Goal: Information Seeking & Learning: Learn about a topic

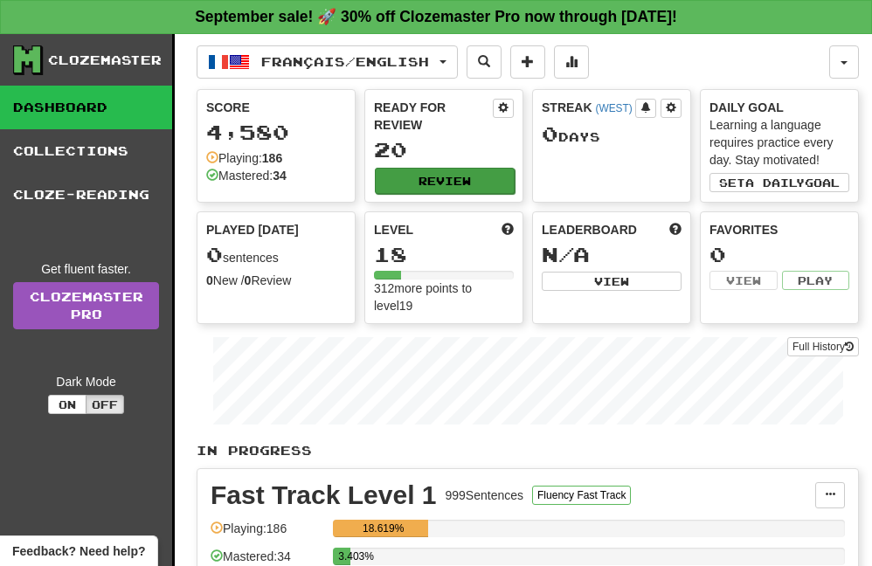
click at [432, 180] on button "Review" at bounding box center [445, 181] width 140 height 26
select select "**"
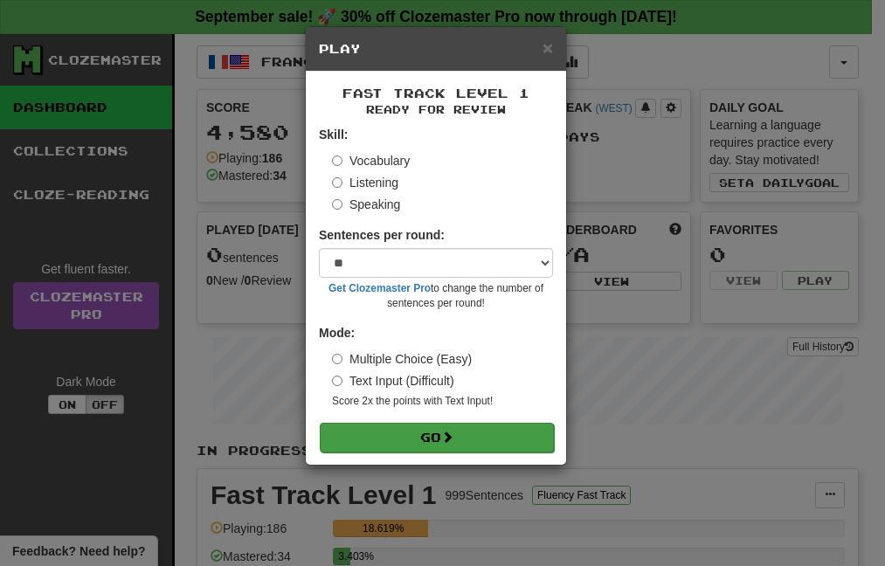
click at [449, 432] on span at bounding box center [447, 437] width 12 height 12
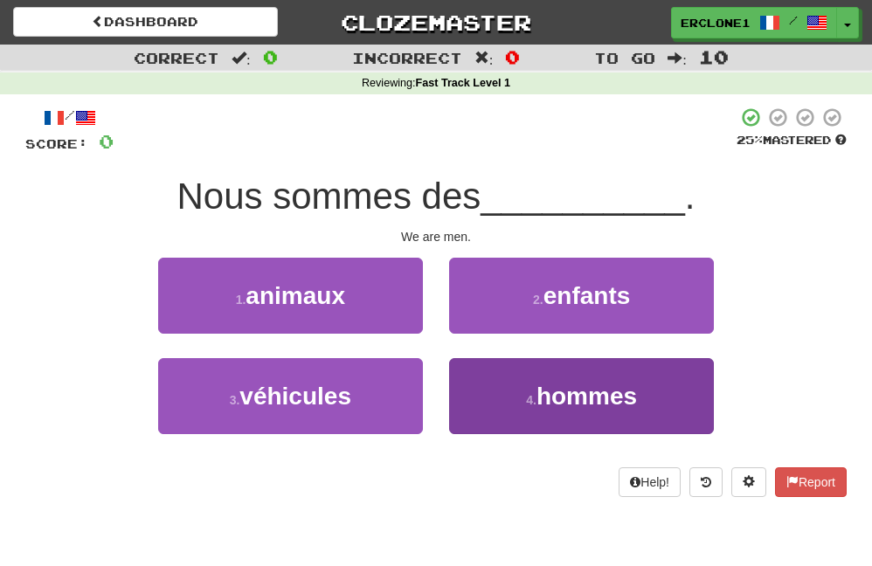
click at [508, 391] on button "4 . hommes" at bounding box center [581, 396] width 265 height 76
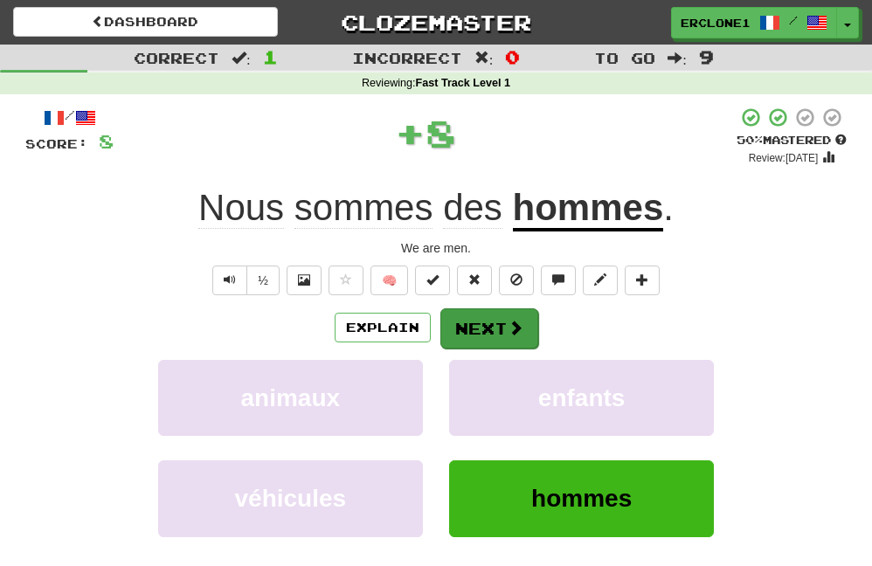
click at [499, 331] on button "Next" at bounding box center [489, 328] width 98 height 40
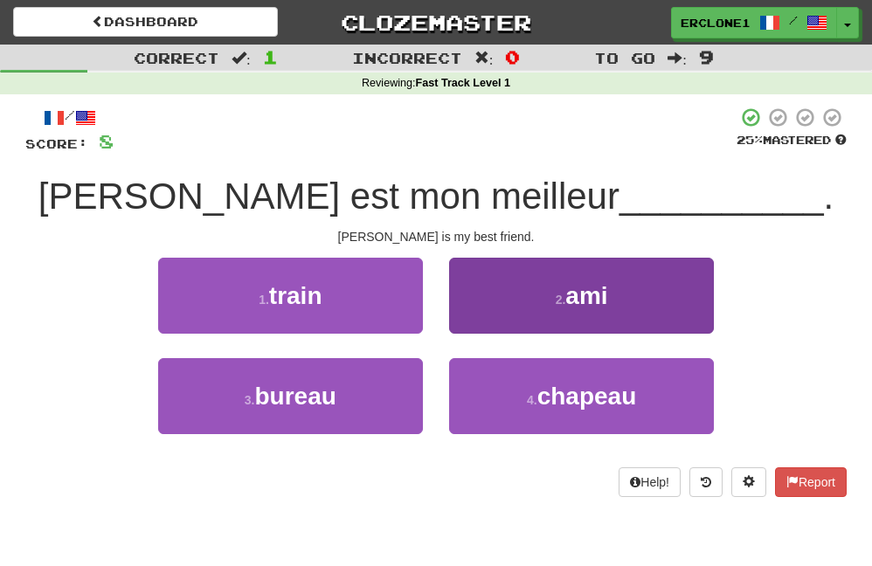
click at [540, 314] on button "2 . ami" at bounding box center [581, 296] width 265 height 76
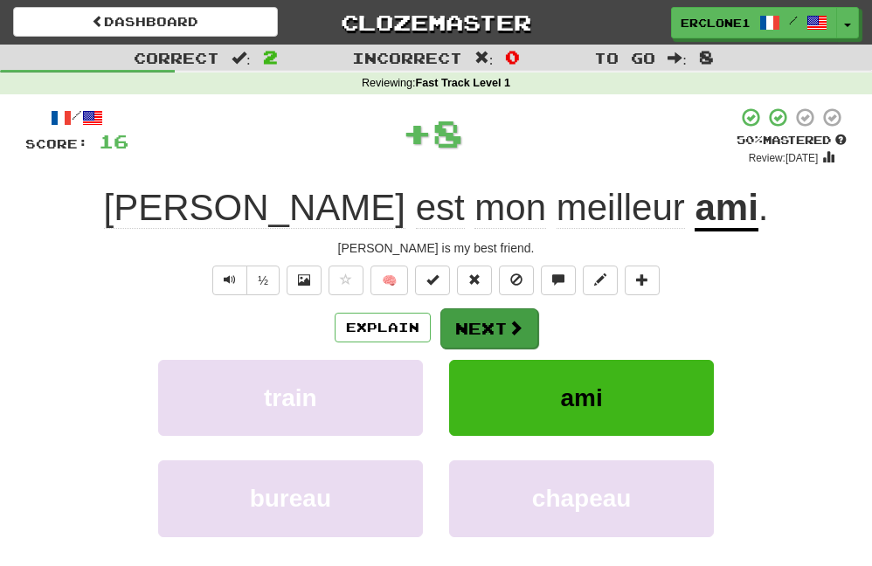
click at [488, 330] on button "Next" at bounding box center [489, 328] width 98 height 40
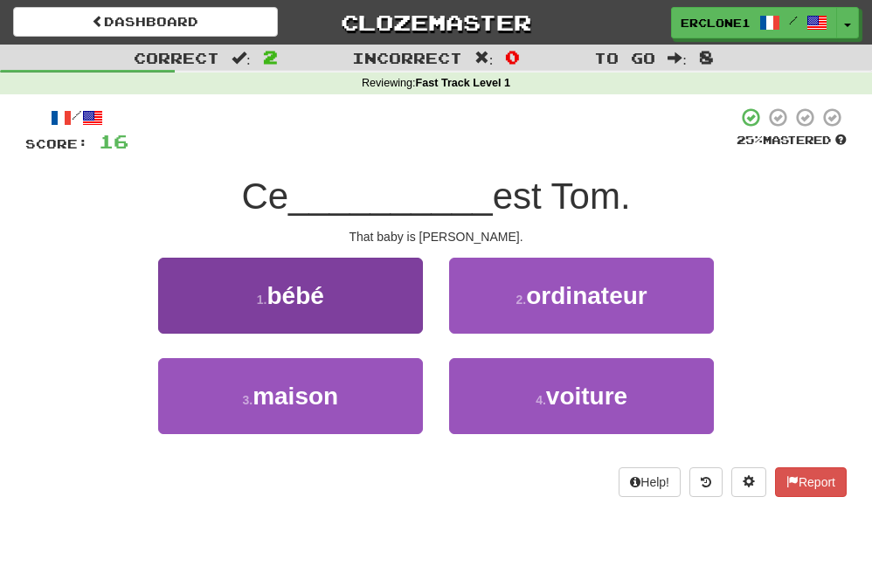
click at [323, 304] on span "bébé" at bounding box center [294, 295] width 57 height 27
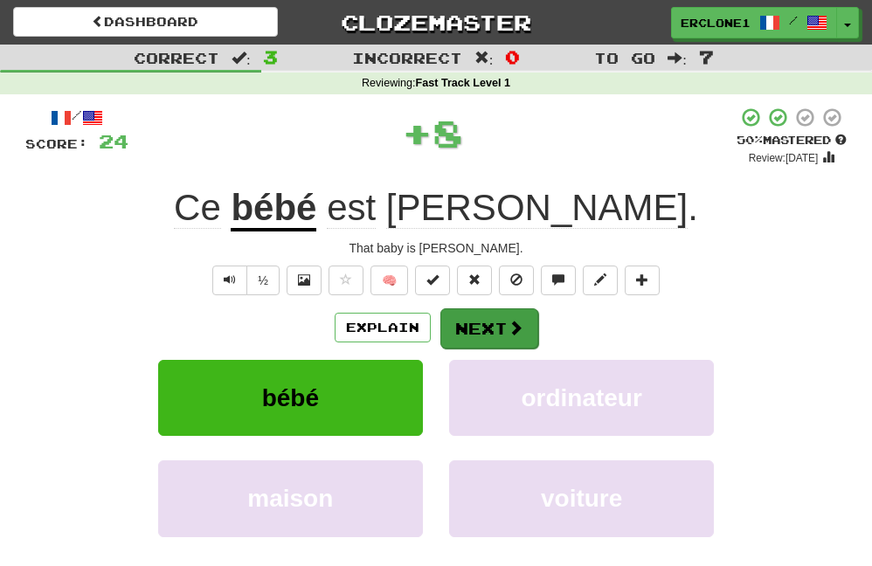
click at [467, 330] on button "Next" at bounding box center [489, 328] width 98 height 40
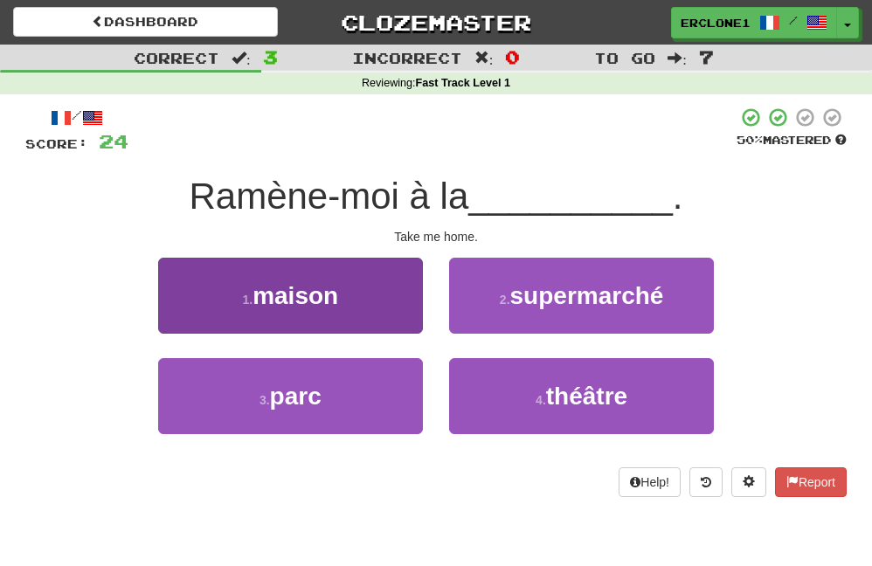
click at [356, 313] on button "1 . maison" at bounding box center [290, 296] width 265 height 76
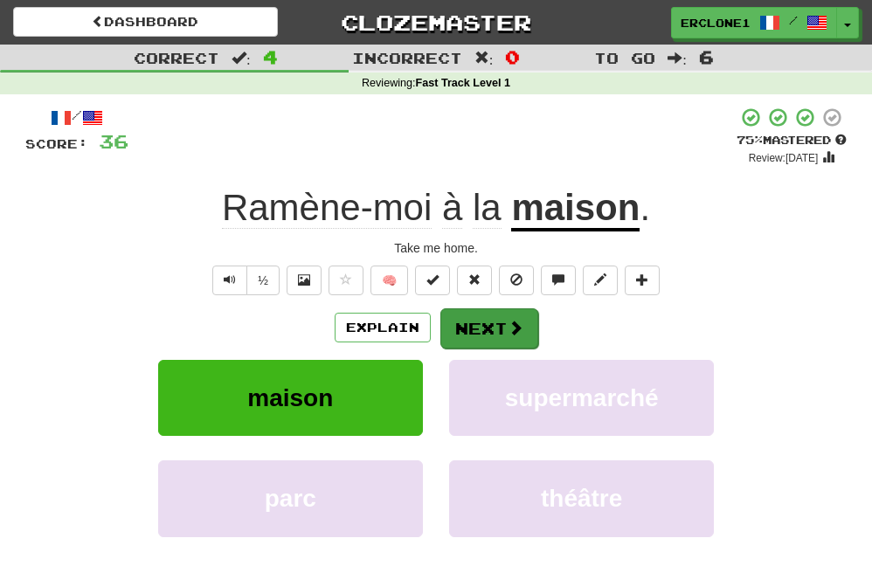
click at [511, 322] on span at bounding box center [516, 328] width 16 height 16
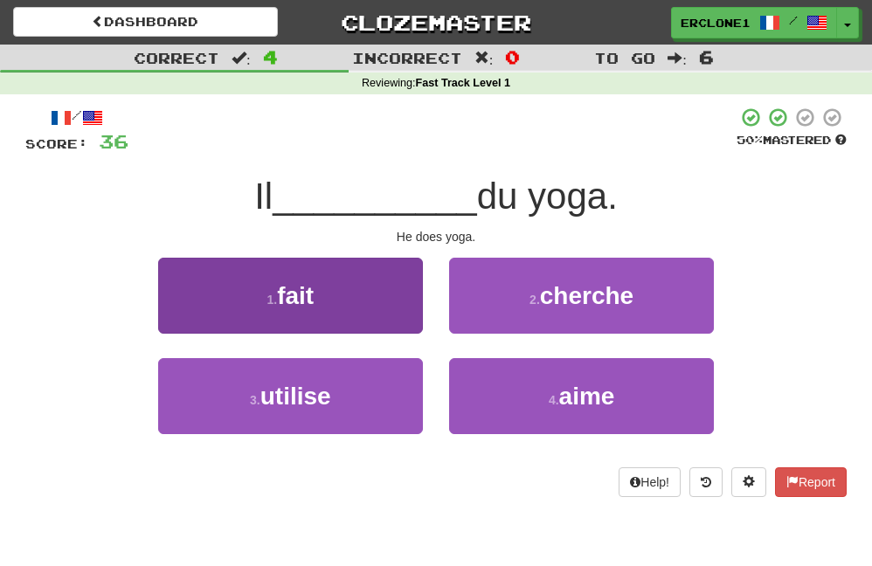
click at [351, 309] on button "1 . fait" at bounding box center [290, 296] width 265 height 76
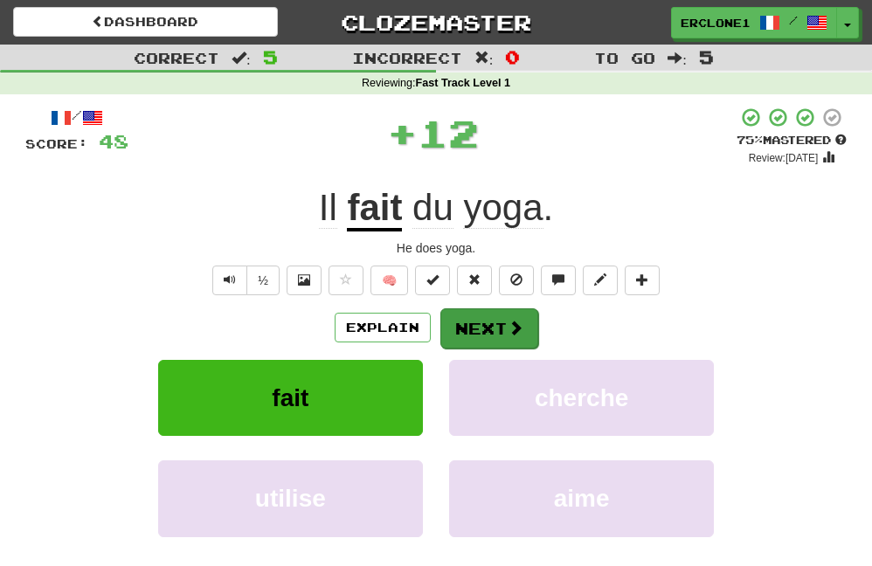
click at [490, 326] on button "Next" at bounding box center [489, 328] width 98 height 40
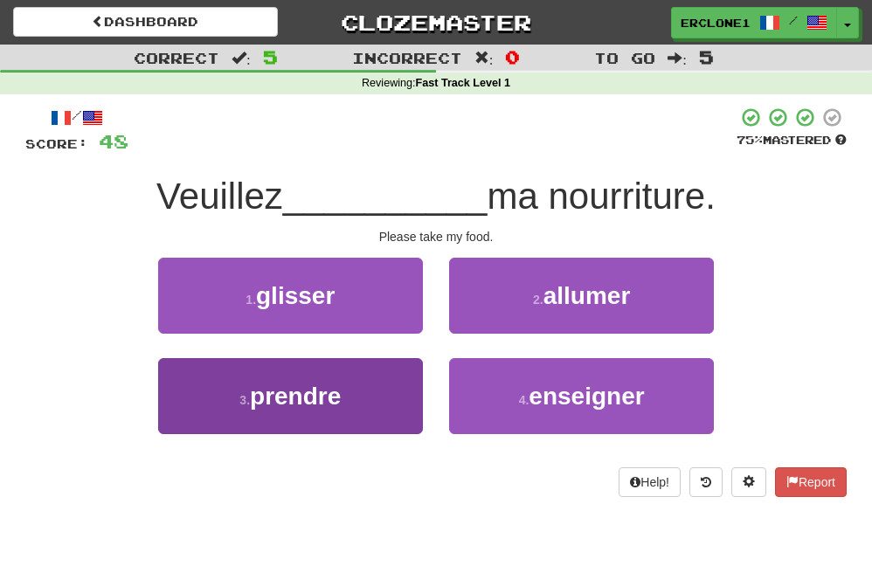
click at [340, 398] on span "prendre" at bounding box center [295, 396] width 91 height 27
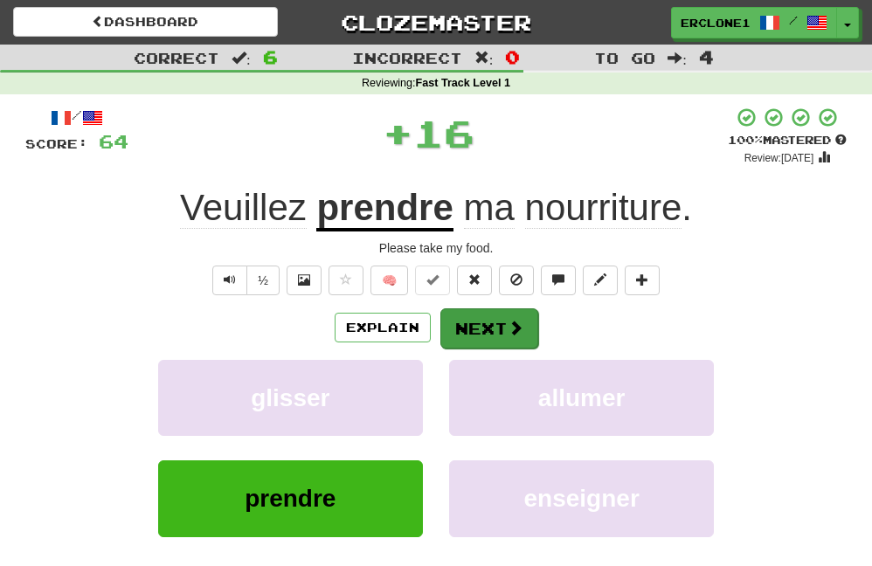
click at [508, 333] on span at bounding box center [516, 328] width 16 height 16
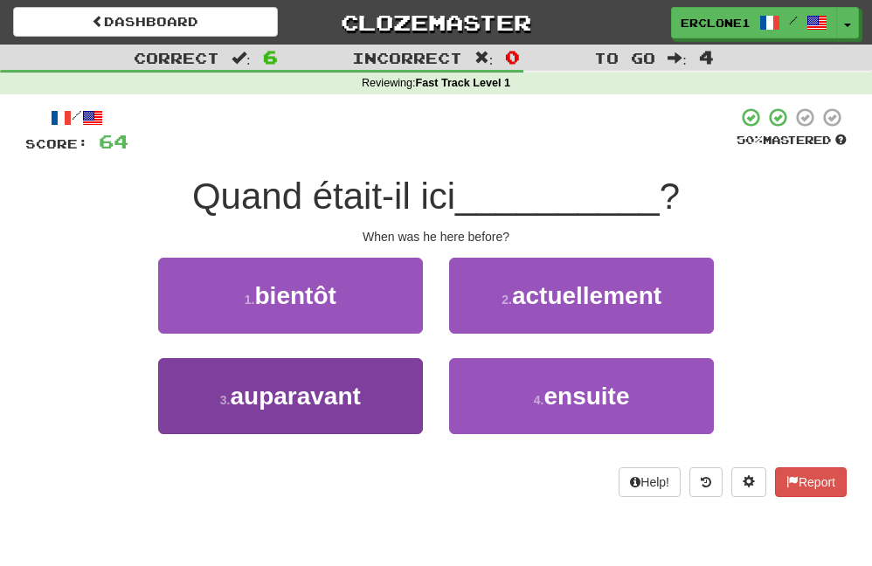
click at [343, 411] on button "3 . auparavant" at bounding box center [290, 396] width 265 height 76
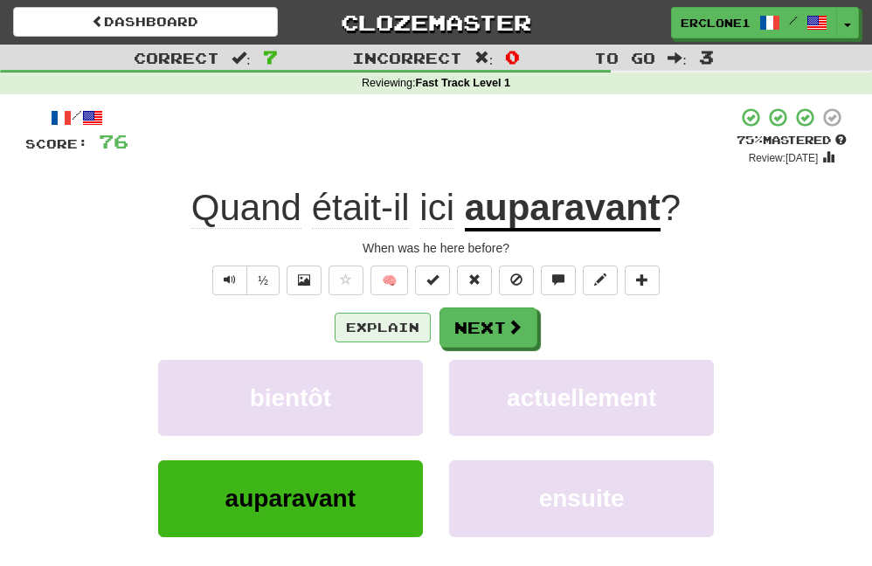
click at [415, 321] on button "Explain" at bounding box center [383, 328] width 96 height 30
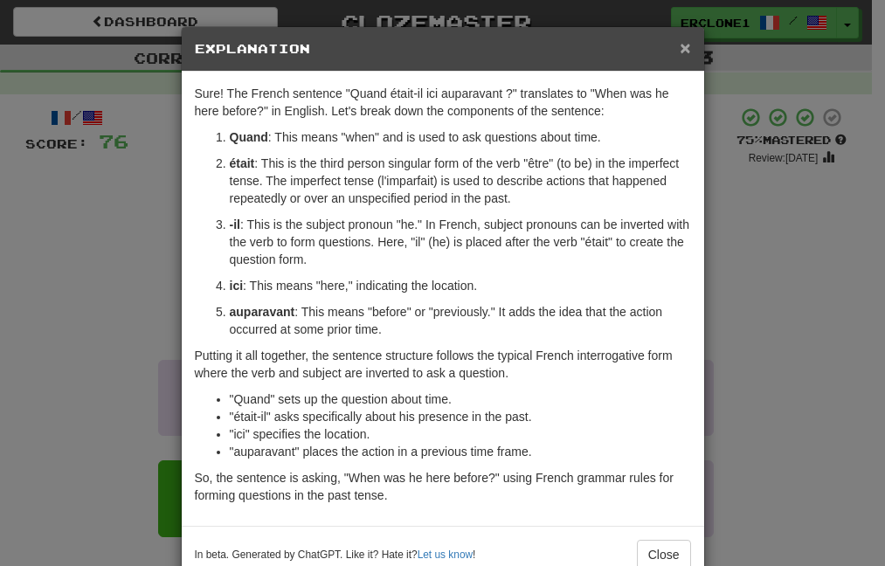
click at [680, 47] on span "×" at bounding box center [685, 48] width 10 height 20
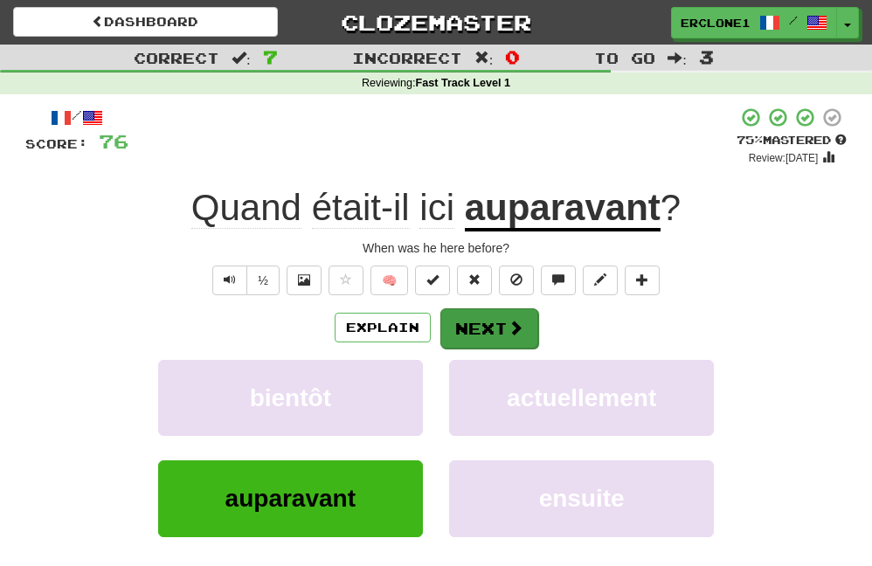
click at [477, 324] on button "Next" at bounding box center [489, 328] width 98 height 40
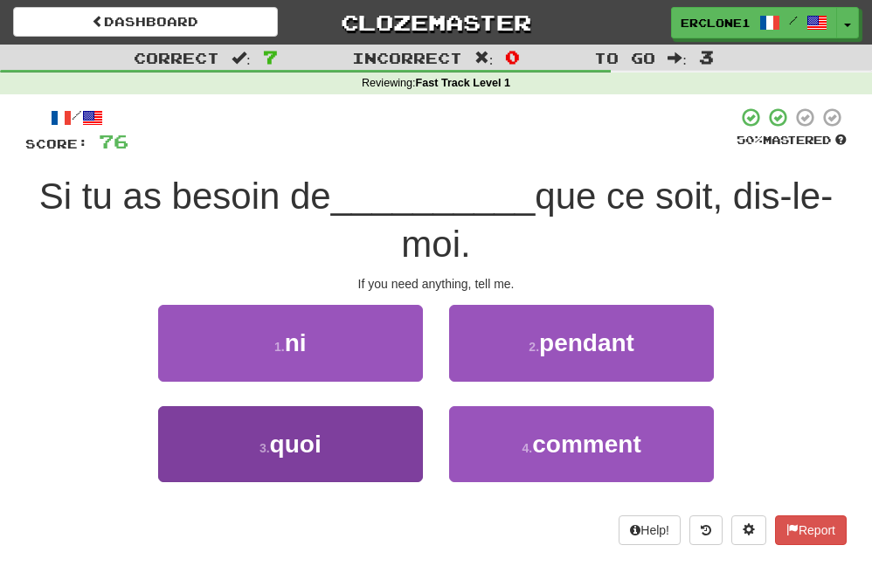
click at [346, 442] on button "3 . quoi" at bounding box center [290, 444] width 265 height 76
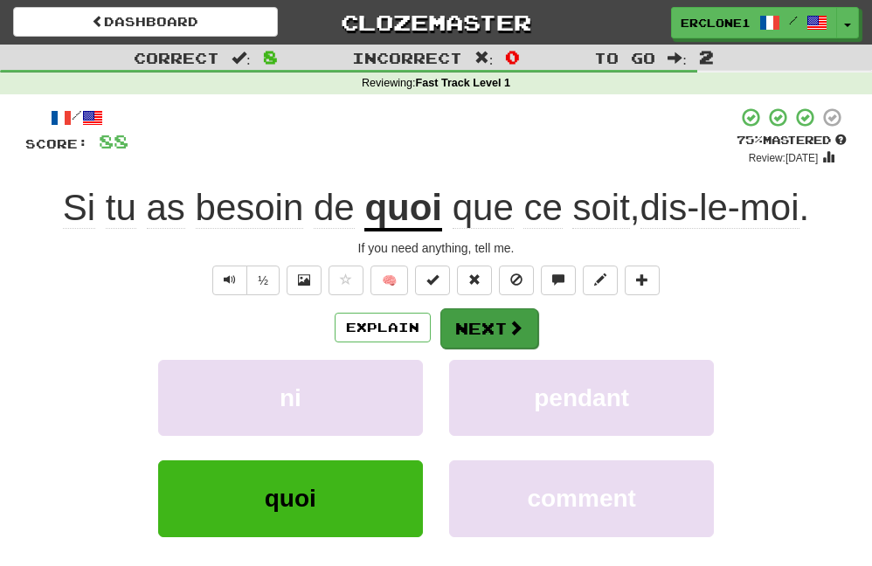
click at [509, 330] on span at bounding box center [516, 328] width 16 height 16
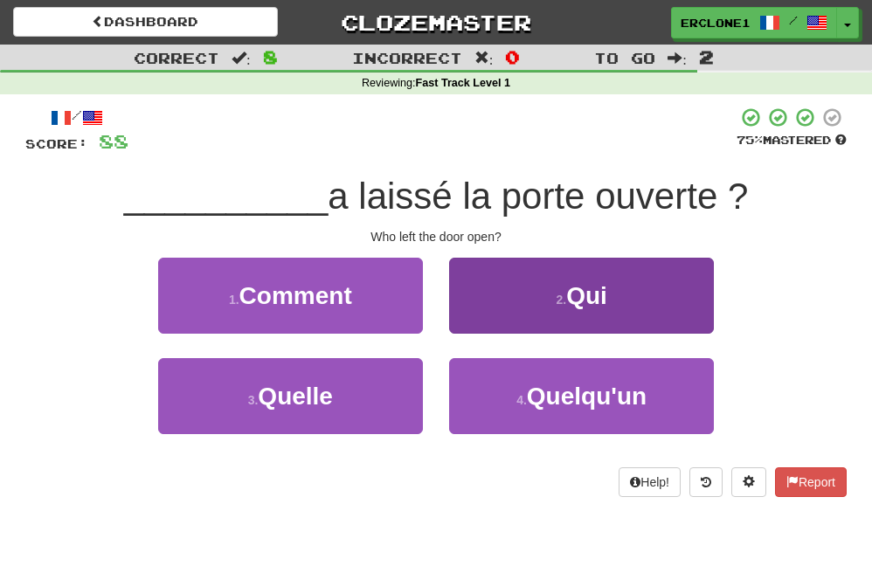
click at [592, 315] on button "2 . Qui" at bounding box center [581, 296] width 265 height 76
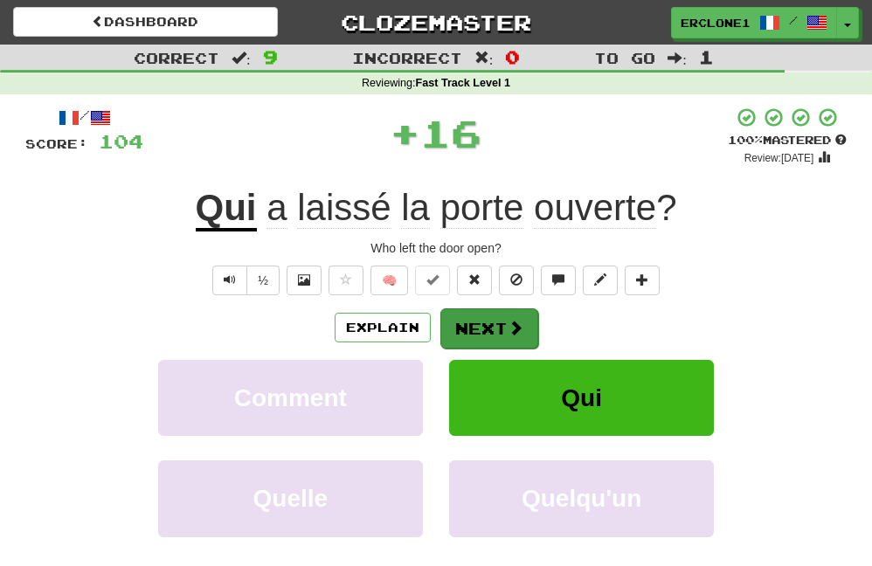
click at [505, 328] on button "Next" at bounding box center [489, 328] width 98 height 40
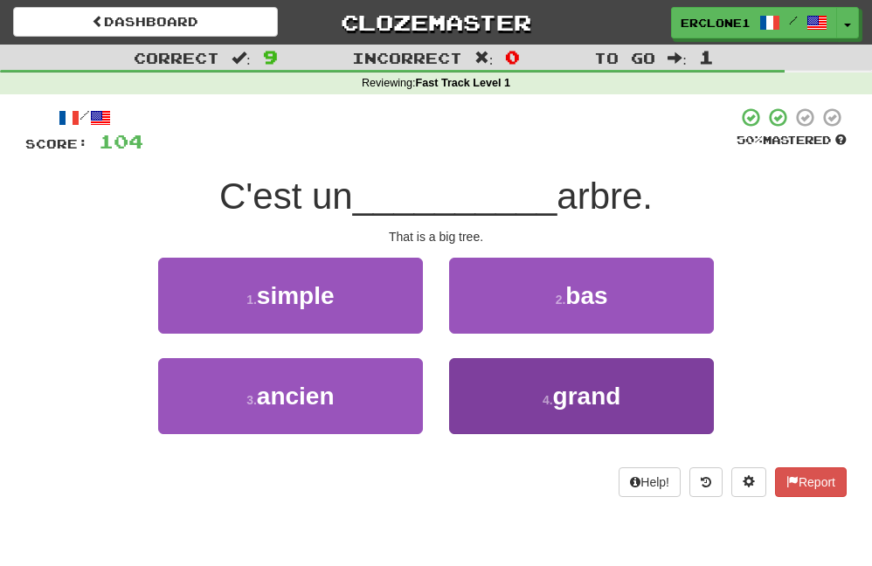
click at [601, 400] on span "grand" at bounding box center [587, 396] width 68 height 27
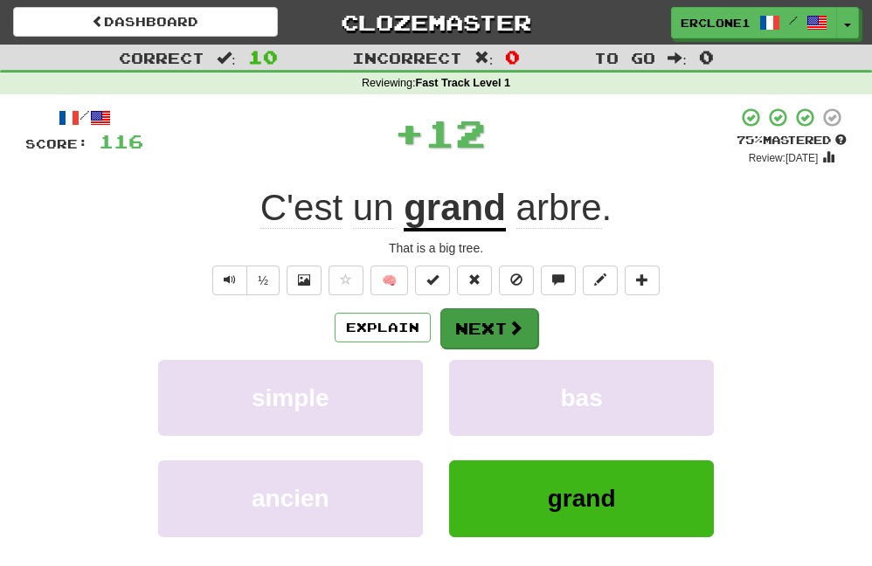
click at [487, 337] on button "Next" at bounding box center [489, 328] width 98 height 40
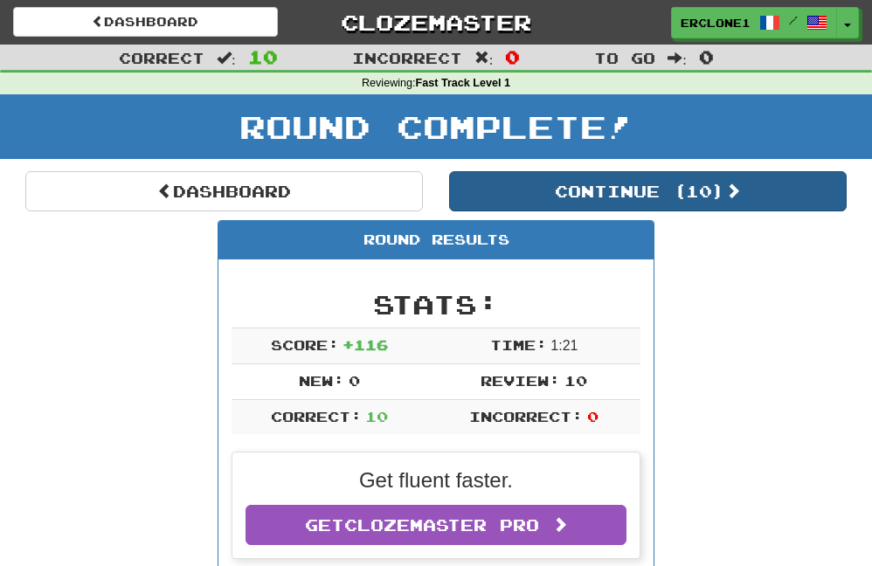
click at [645, 181] on button "Continue ( 10 )" at bounding box center [648, 191] width 398 height 40
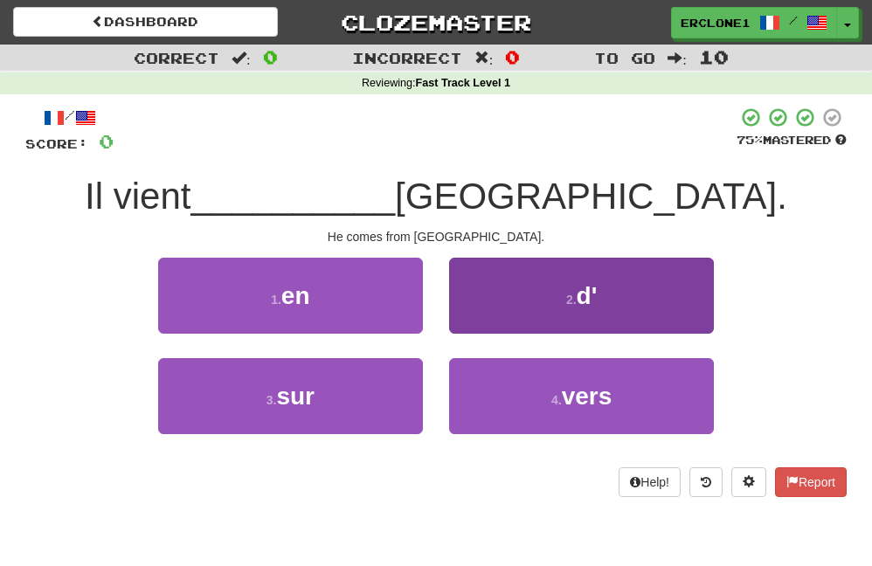
click at [607, 301] on button "2 . d'" at bounding box center [581, 296] width 265 height 76
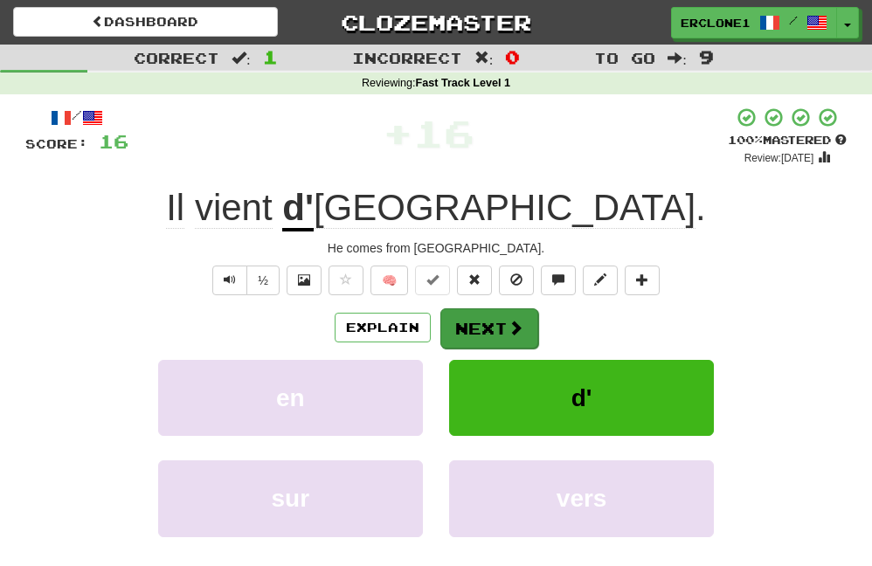
click at [520, 328] on span at bounding box center [516, 328] width 16 height 16
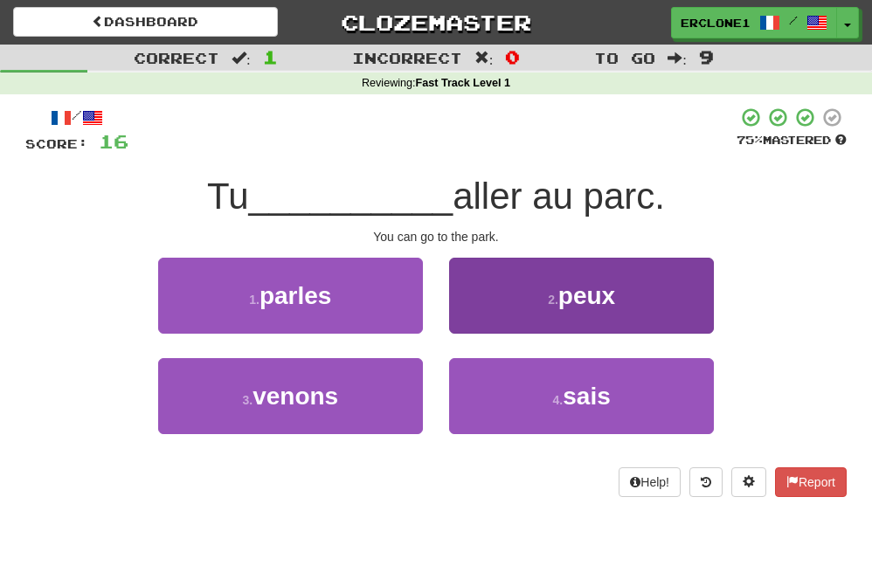
click at [615, 306] on span "peux" at bounding box center [586, 295] width 57 height 27
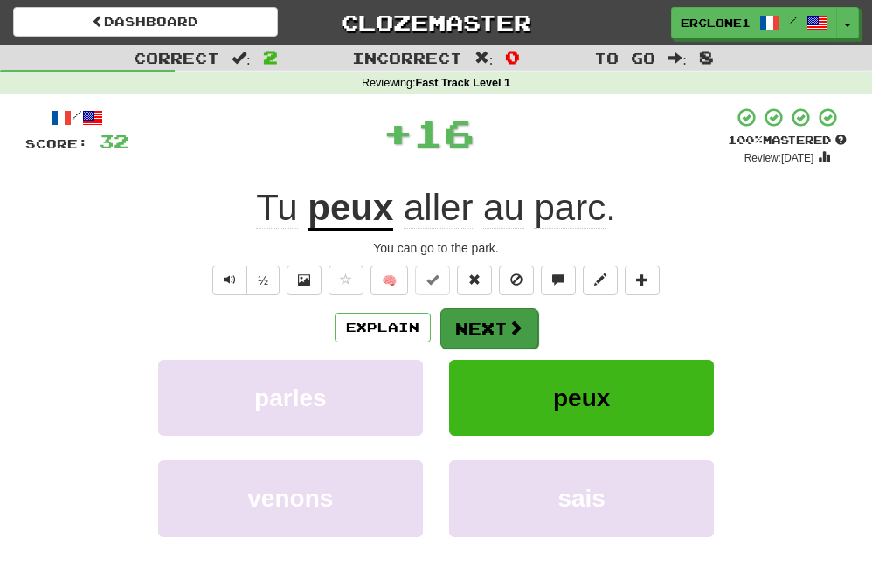
click at [507, 335] on button "Next" at bounding box center [489, 328] width 98 height 40
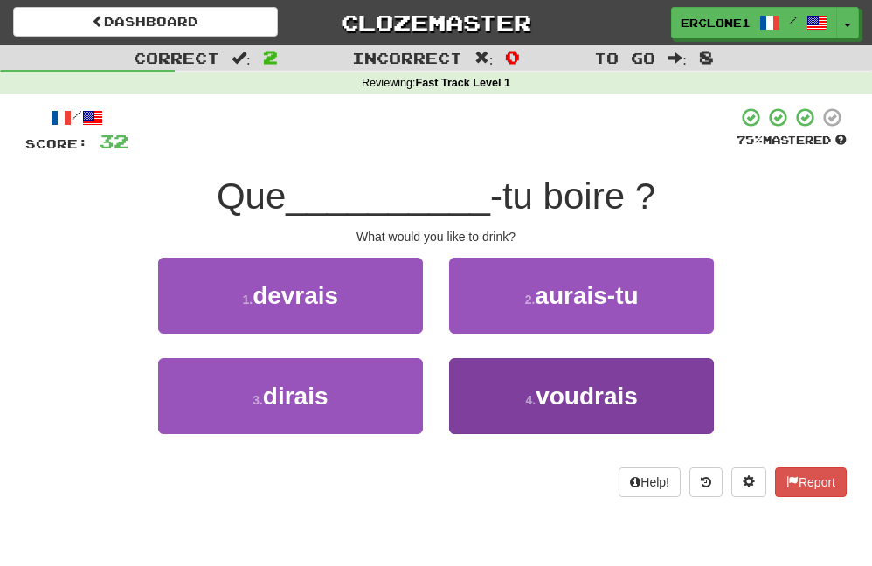
click at [656, 405] on button "4 . voudrais" at bounding box center [581, 396] width 265 height 76
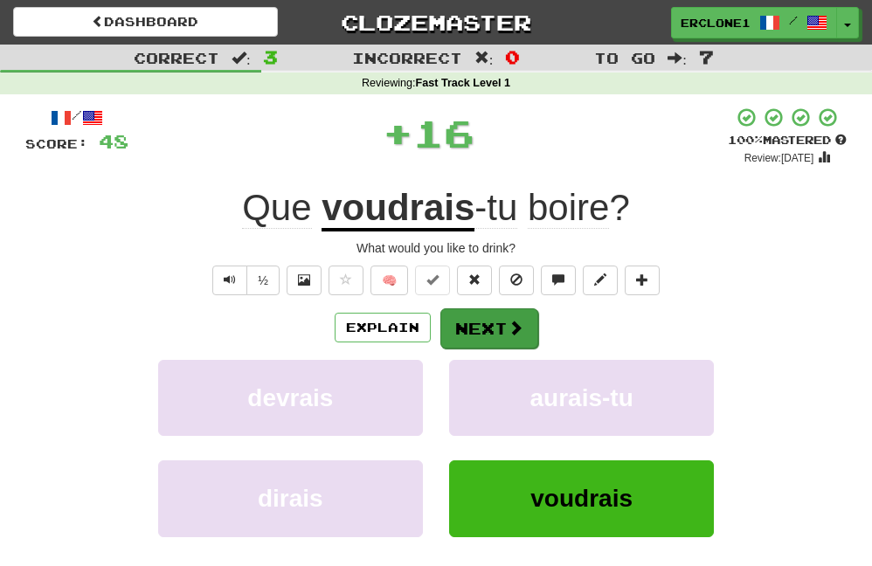
click at [504, 328] on button "Next" at bounding box center [489, 328] width 98 height 40
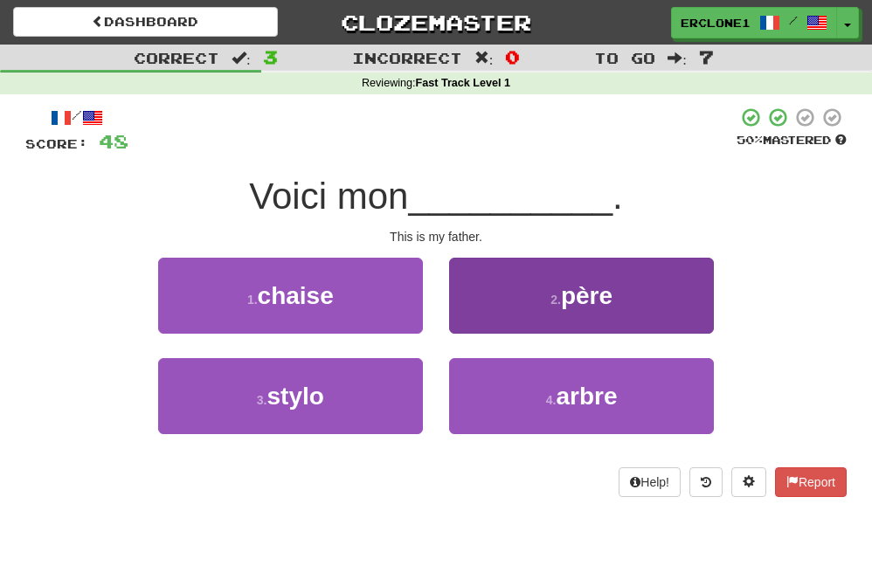
click at [643, 300] on button "2 . père" at bounding box center [581, 296] width 265 height 76
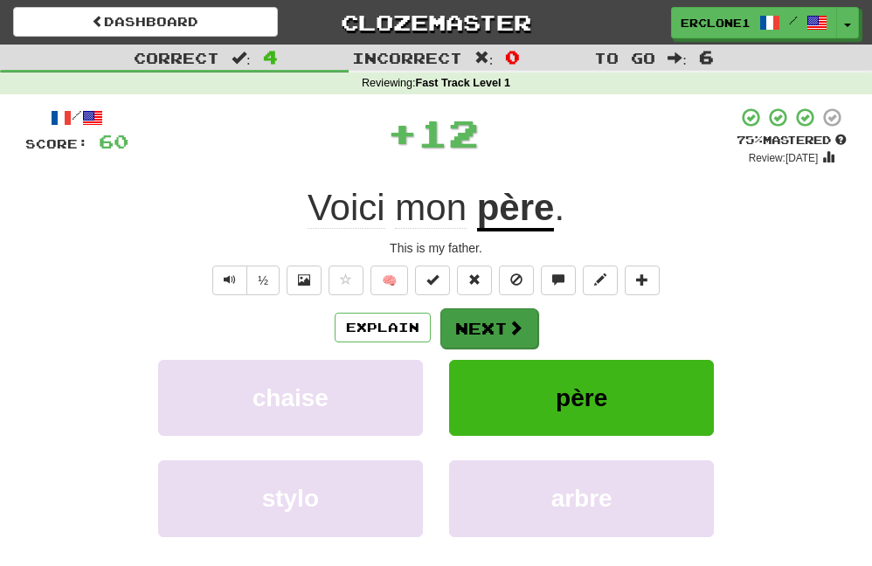
click at [473, 335] on button "Next" at bounding box center [489, 328] width 98 height 40
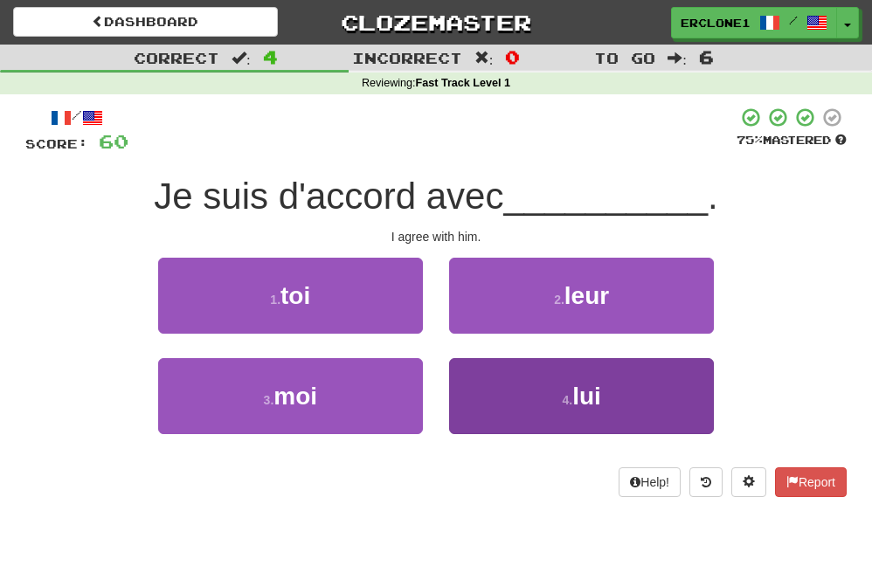
click at [570, 417] on button "4 . lui" at bounding box center [581, 396] width 265 height 76
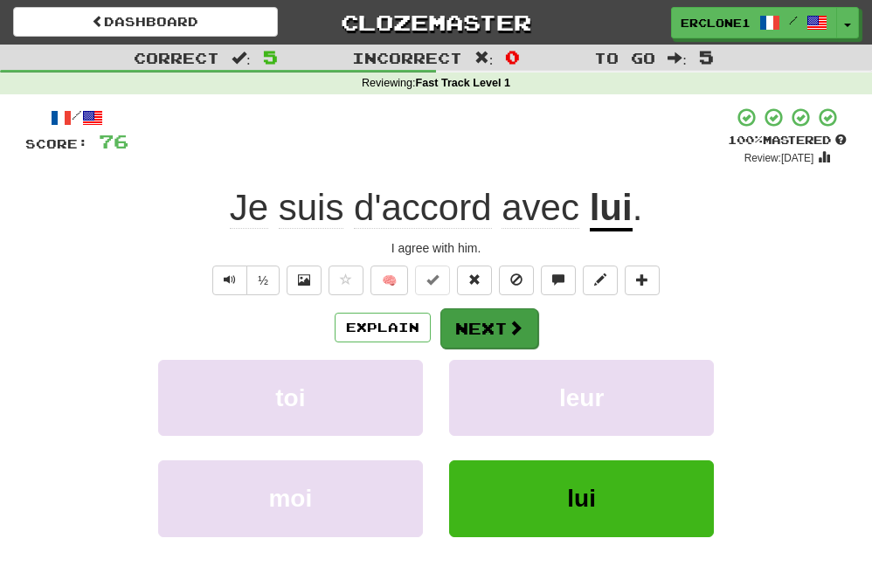
click at [511, 327] on span at bounding box center [516, 328] width 16 height 16
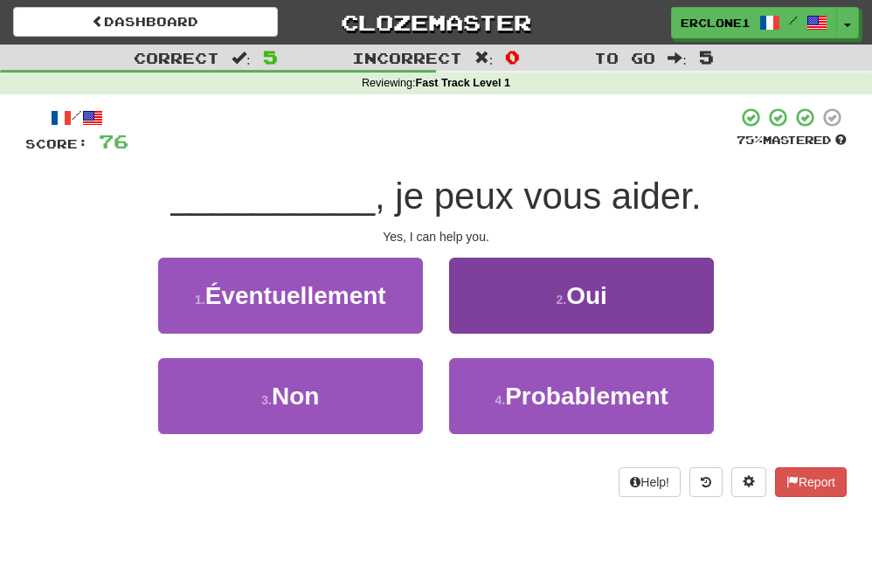
click at [535, 314] on button "2 . Oui" at bounding box center [581, 296] width 265 height 76
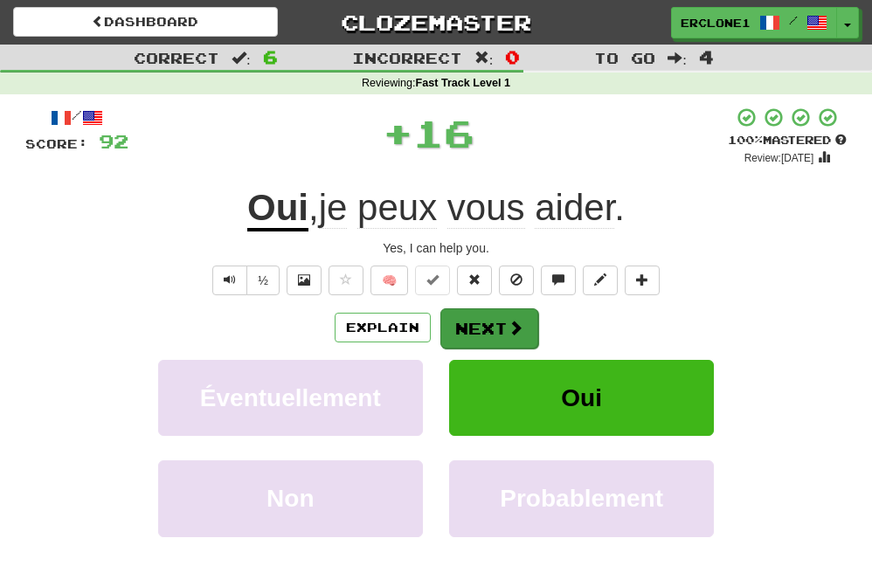
click at [502, 328] on button "Next" at bounding box center [489, 328] width 98 height 40
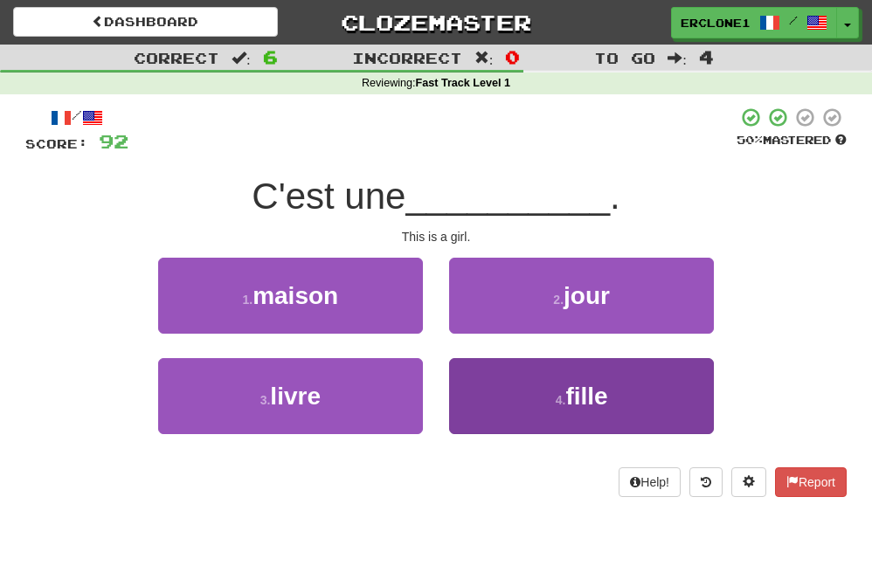
click at [530, 393] on button "4 . fille" at bounding box center [581, 396] width 265 height 76
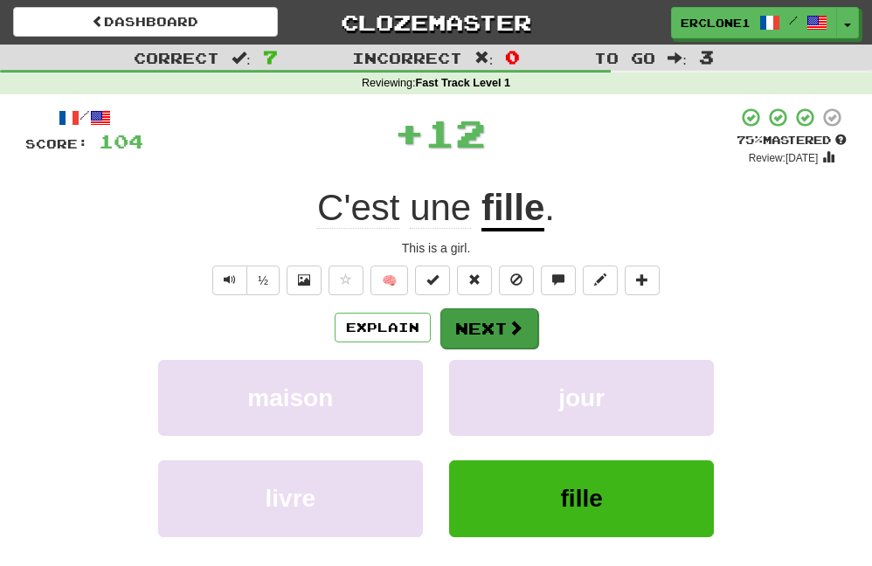
click at [509, 327] on span at bounding box center [516, 328] width 16 height 16
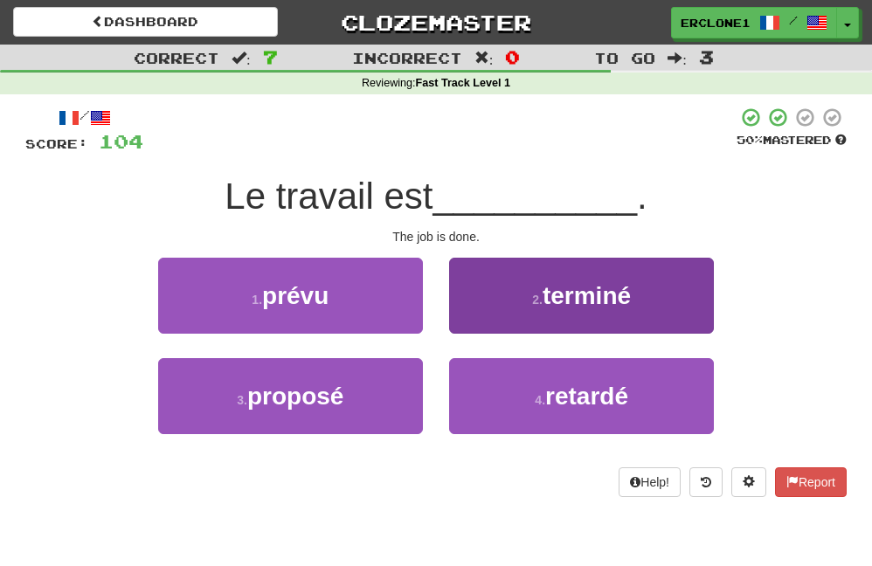
click at [631, 310] on button "2 . terminé" at bounding box center [581, 296] width 265 height 76
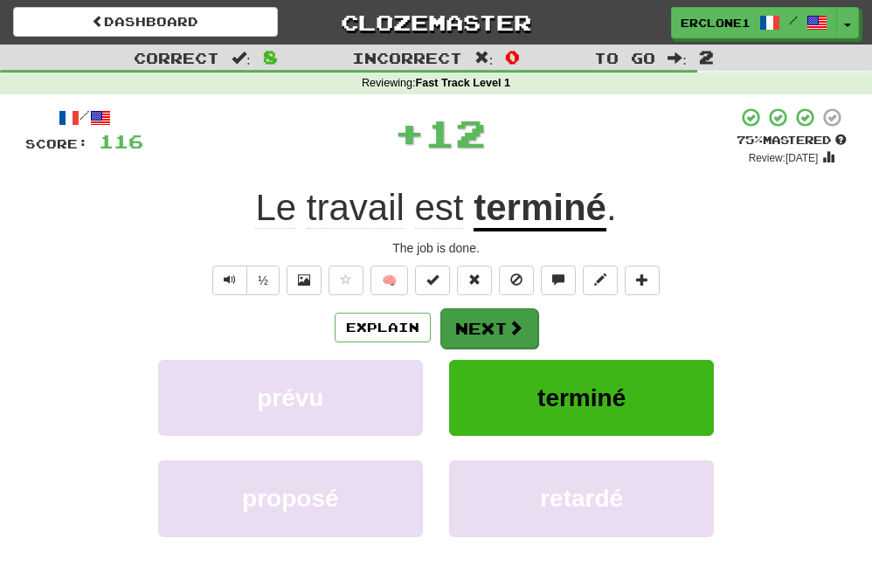
click at [515, 335] on button "Next" at bounding box center [489, 328] width 98 height 40
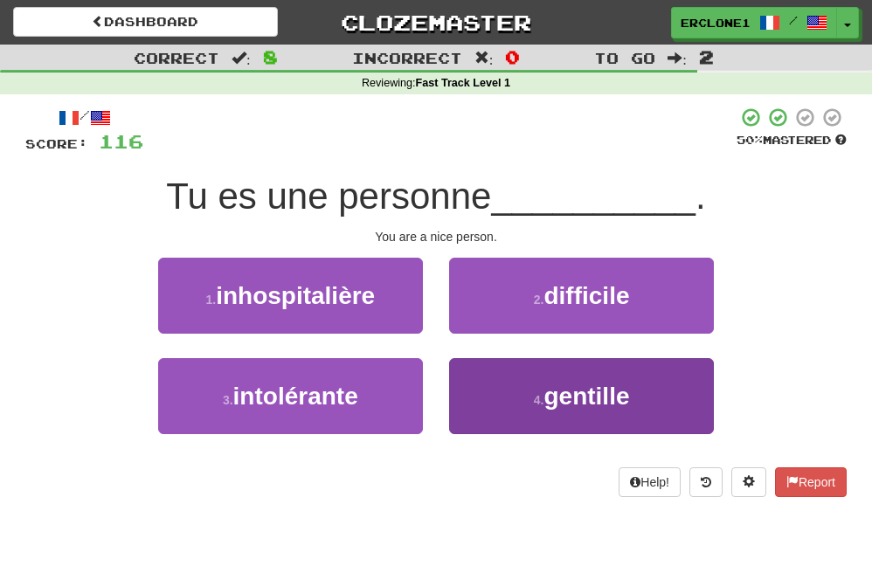
click at [591, 416] on button "4 . gentille" at bounding box center [581, 396] width 265 height 76
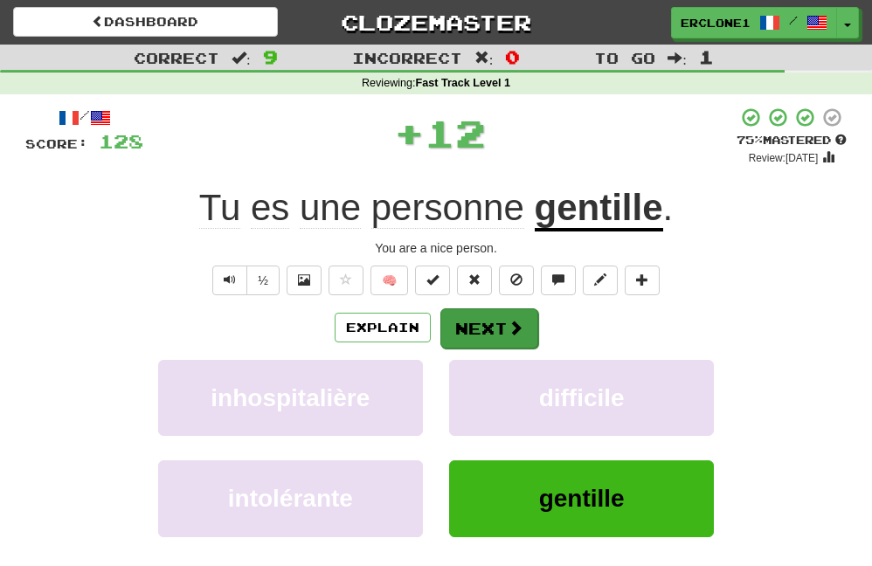
click at [487, 323] on button "Next" at bounding box center [489, 328] width 98 height 40
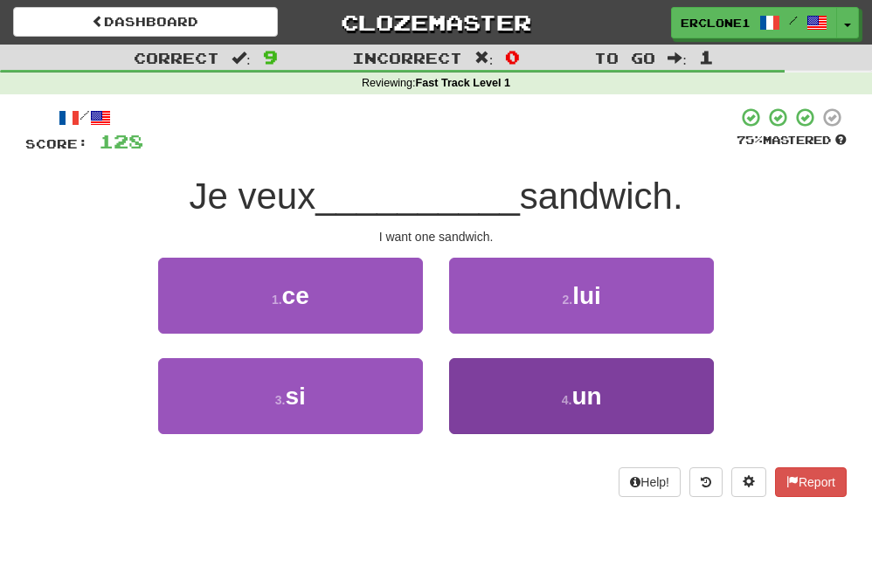
click at [595, 401] on span "un" at bounding box center [586, 396] width 30 height 27
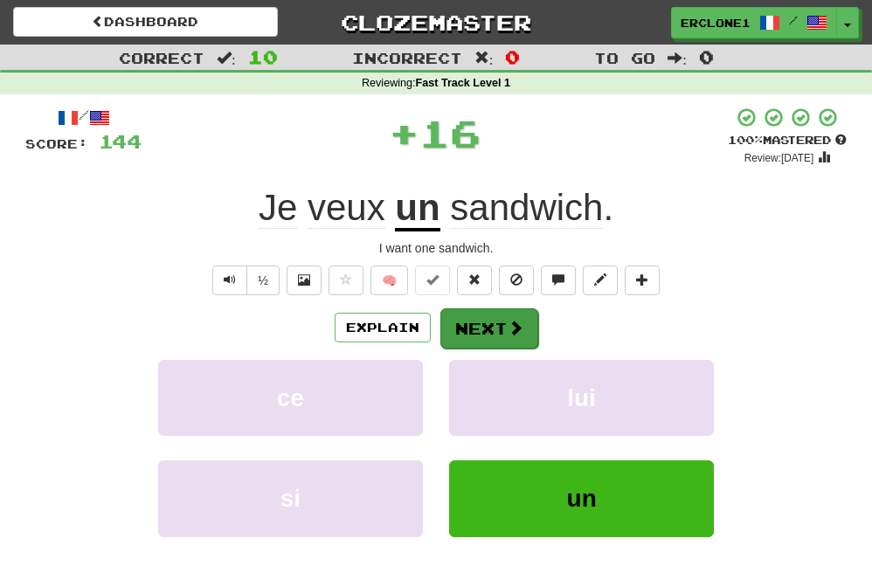
click at [499, 333] on button "Next" at bounding box center [489, 328] width 98 height 40
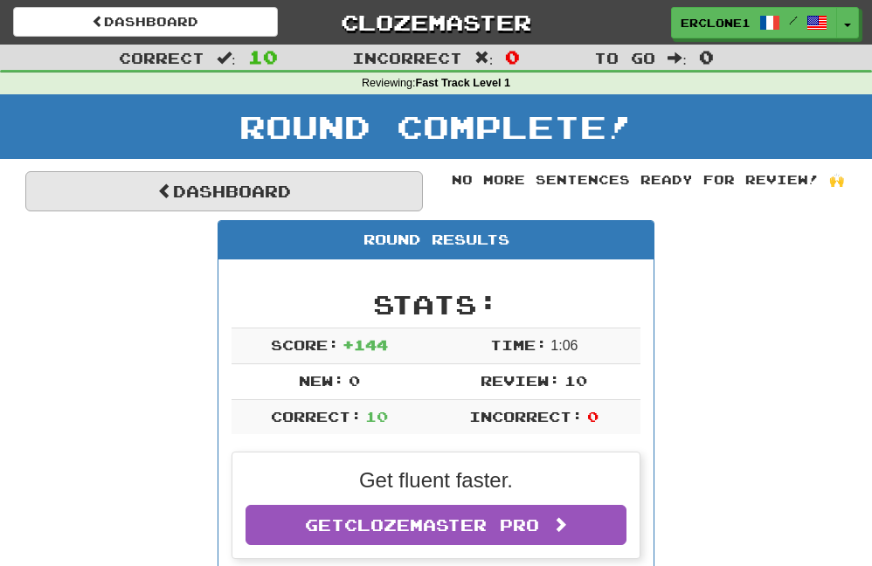
click at [182, 196] on link "Dashboard" at bounding box center [224, 191] width 398 height 40
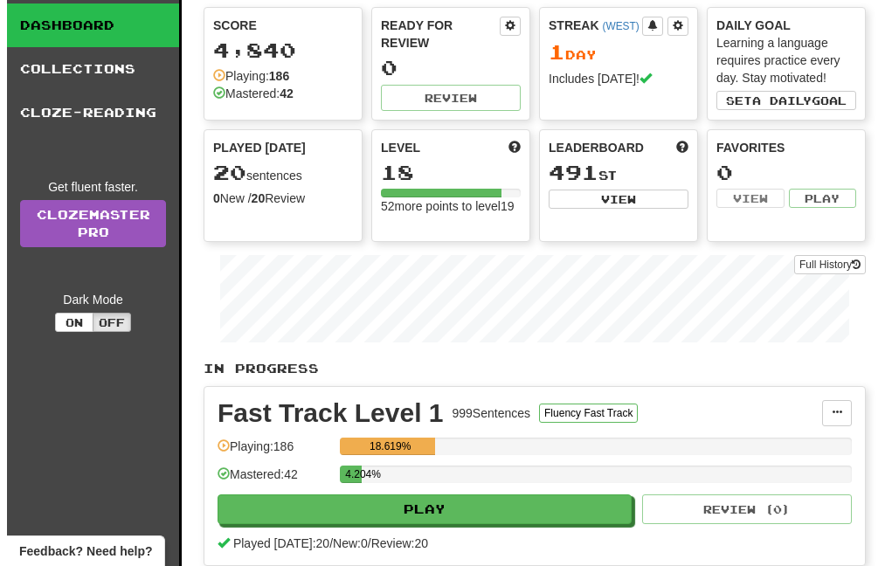
scroll to position [128, 0]
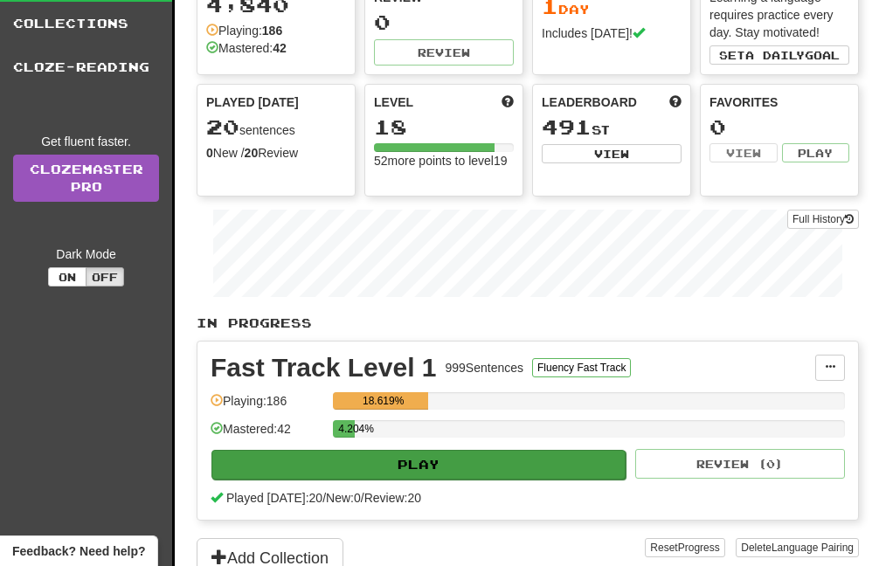
click at [448, 465] on button "Play" at bounding box center [418, 465] width 414 height 30
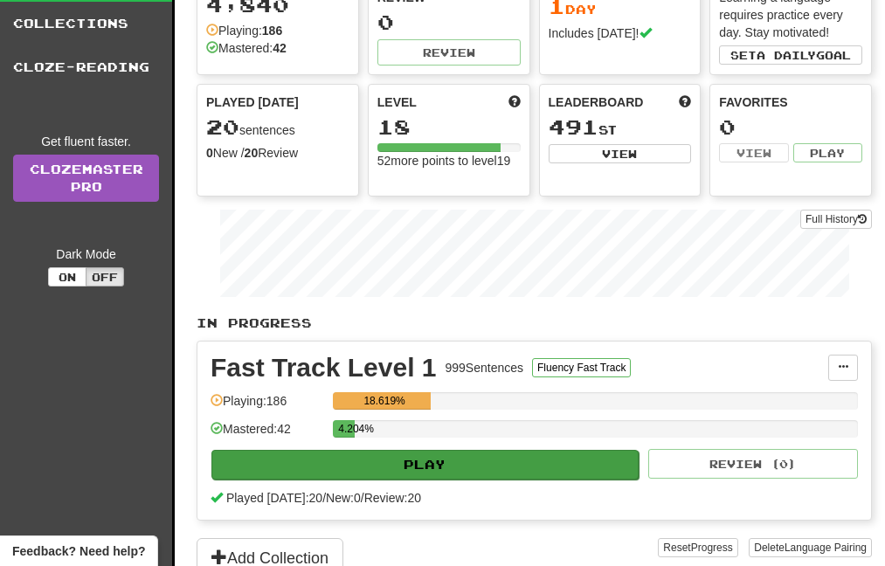
select select "**"
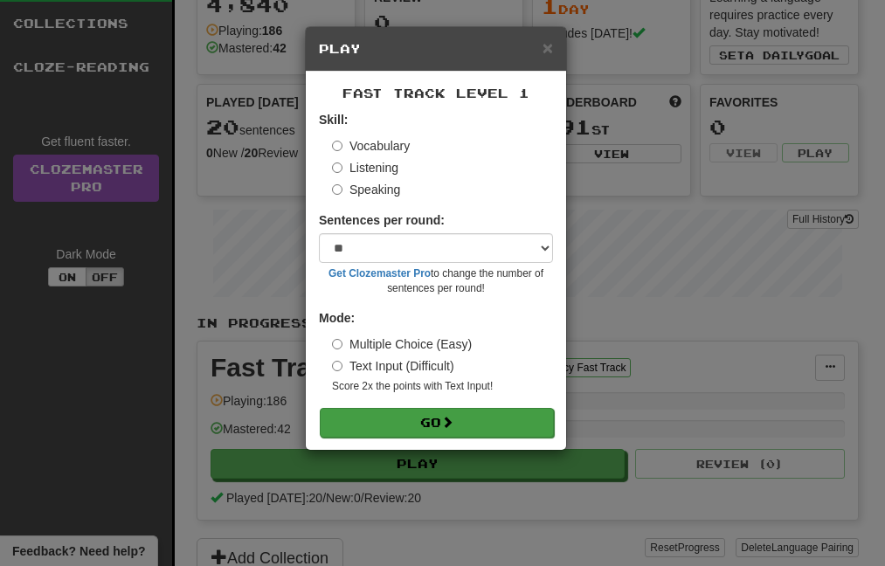
click at [427, 425] on button "Go" at bounding box center [437, 423] width 234 height 30
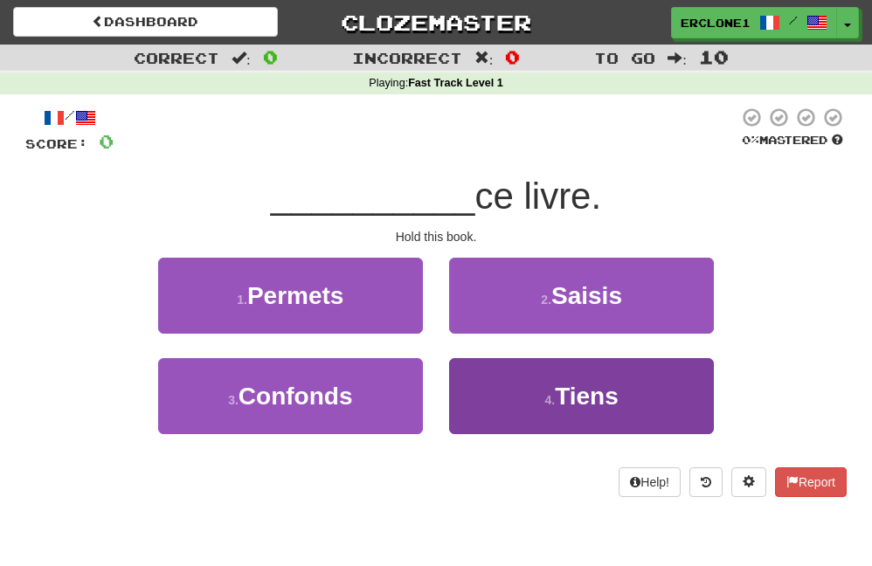
click at [574, 404] on span "Tiens" at bounding box center [587, 396] width 64 height 27
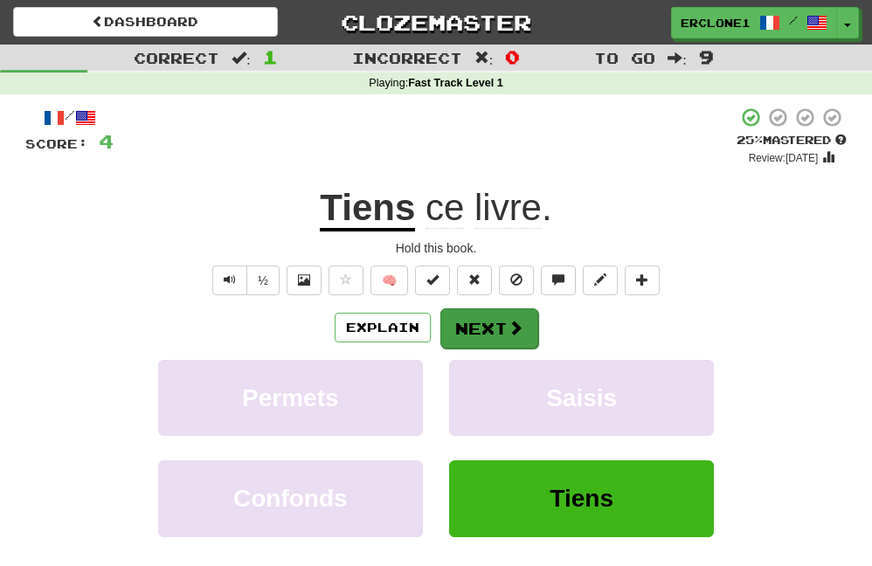
click at [501, 331] on button "Next" at bounding box center [489, 328] width 98 height 40
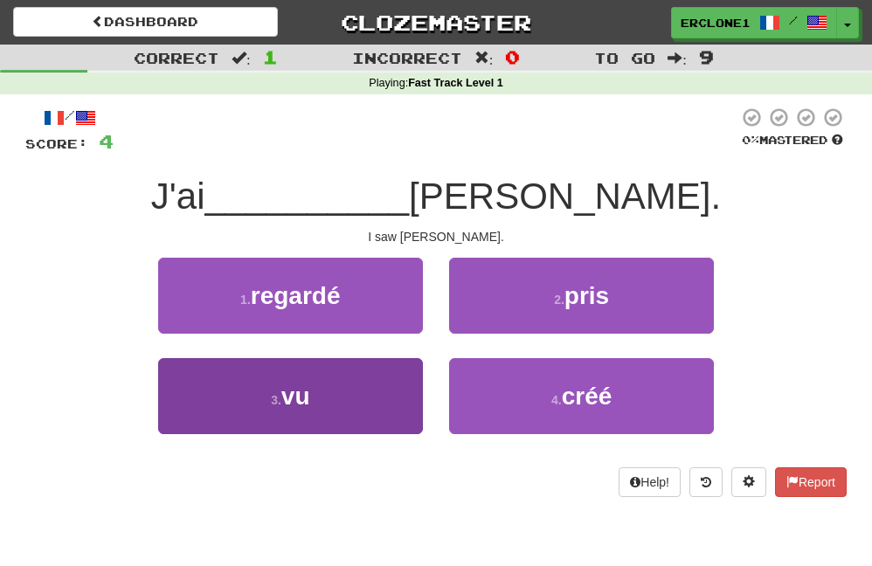
click at [308, 419] on button "3 . vu" at bounding box center [290, 396] width 265 height 76
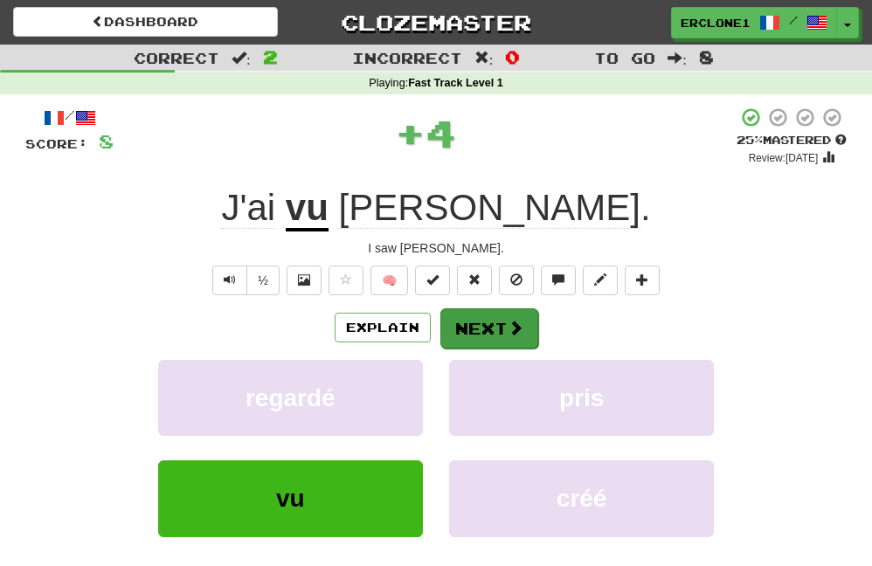
click at [492, 328] on button "Next" at bounding box center [489, 328] width 98 height 40
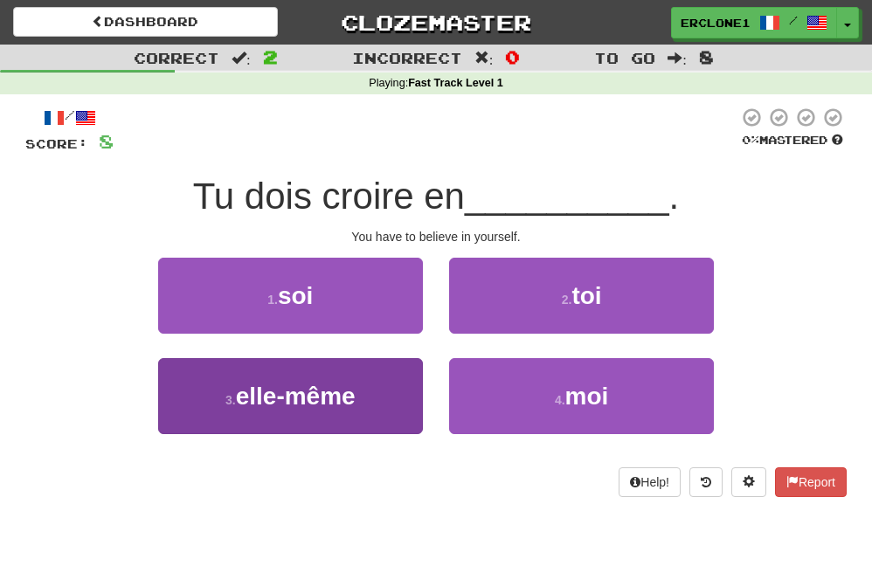
click at [315, 418] on button "3 . elle-même" at bounding box center [290, 396] width 265 height 76
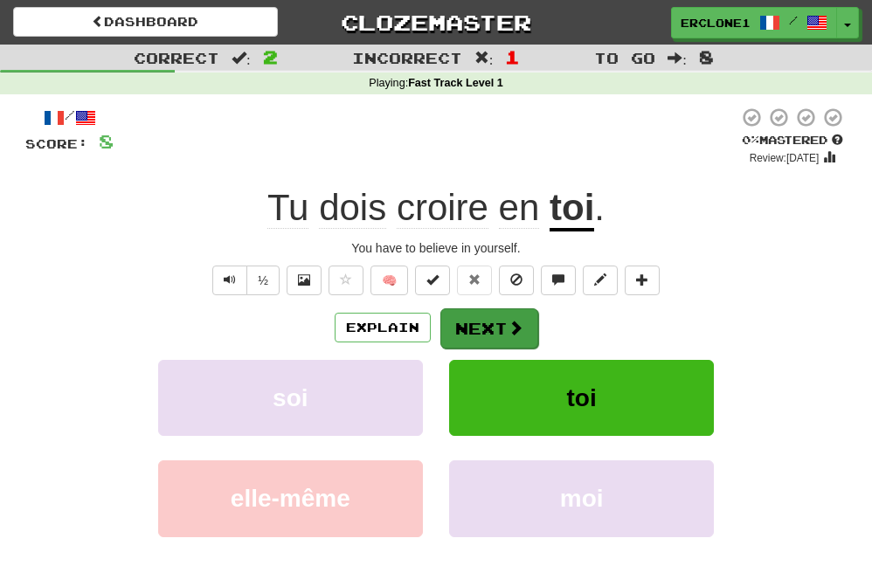
click at [476, 328] on button "Next" at bounding box center [489, 328] width 98 height 40
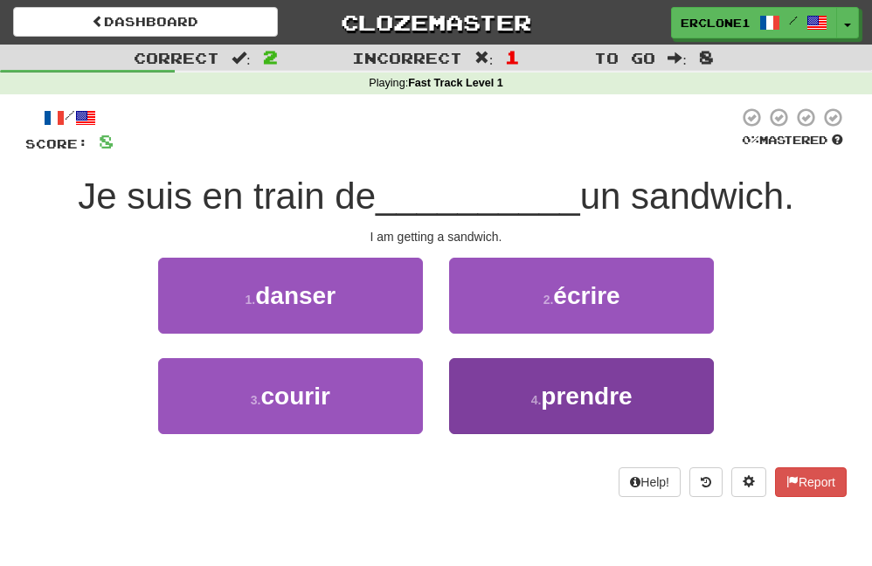
click at [591, 418] on button "4 . prendre" at bounding box center [581, 396] width 265 height 76
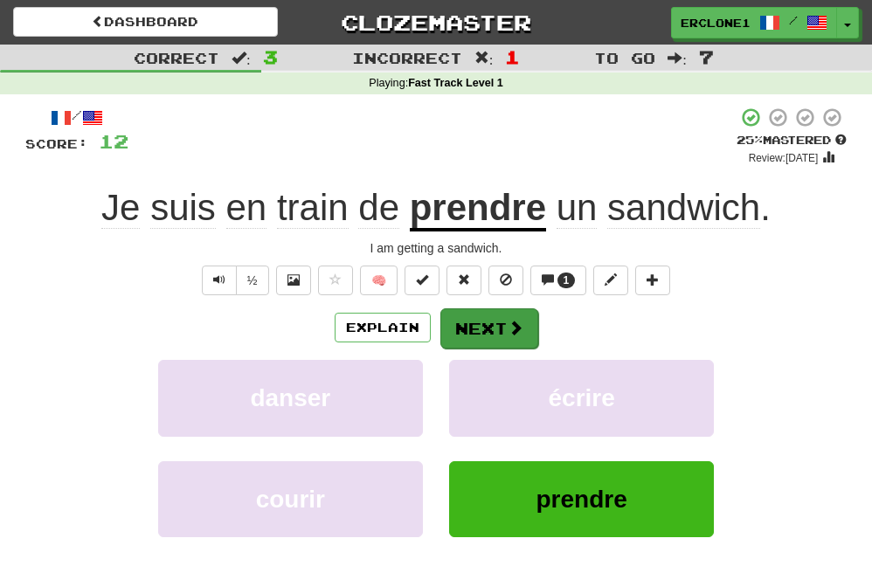
click at [476, 330] on button "Next" at bounding box center [489, 328] width 98 height 40
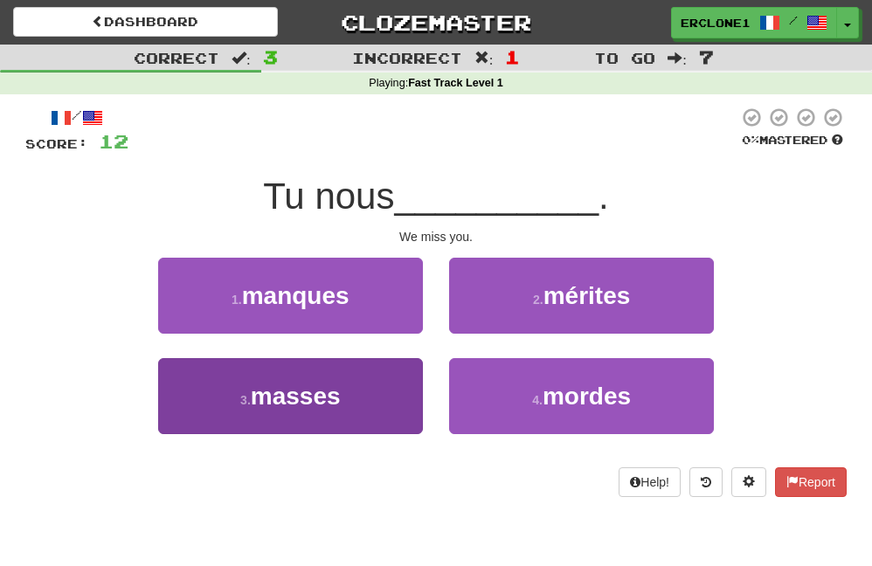
click at [322, 403] on span "masses" at bounding box center [296, 396] width 90 height 27
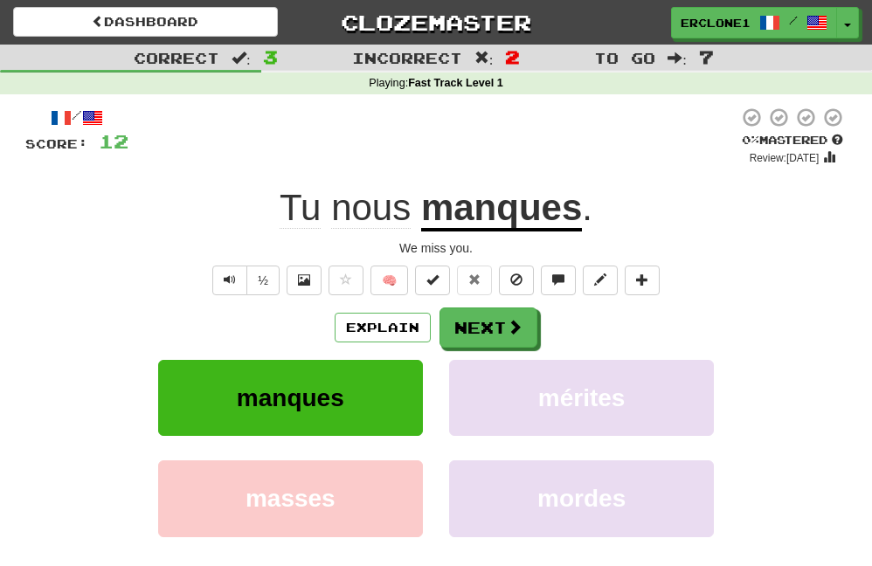
click at [330, 395] on span "manques" at bounding box center [290, 397] width 107 height 27
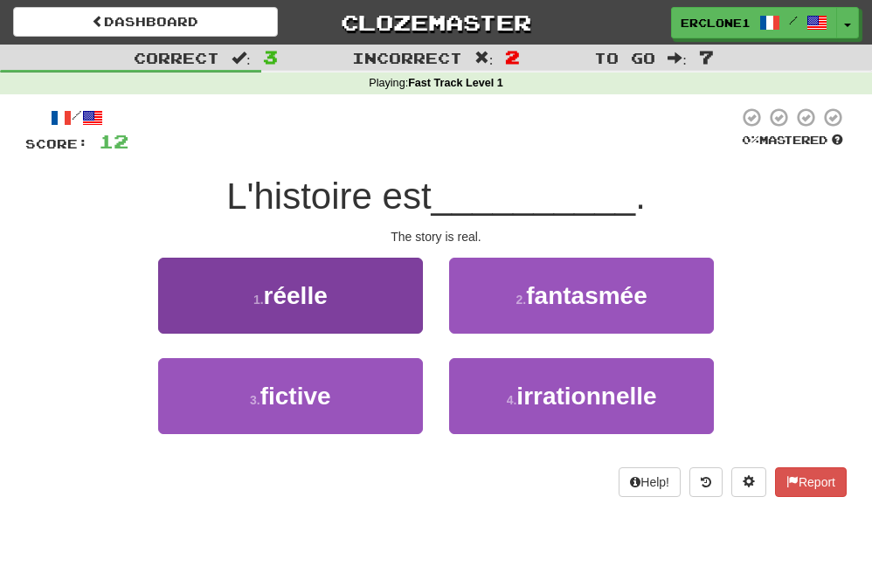
click at [378, 296] on button "1 . réelle" at bounding box center [290, 296] width 265 height 76
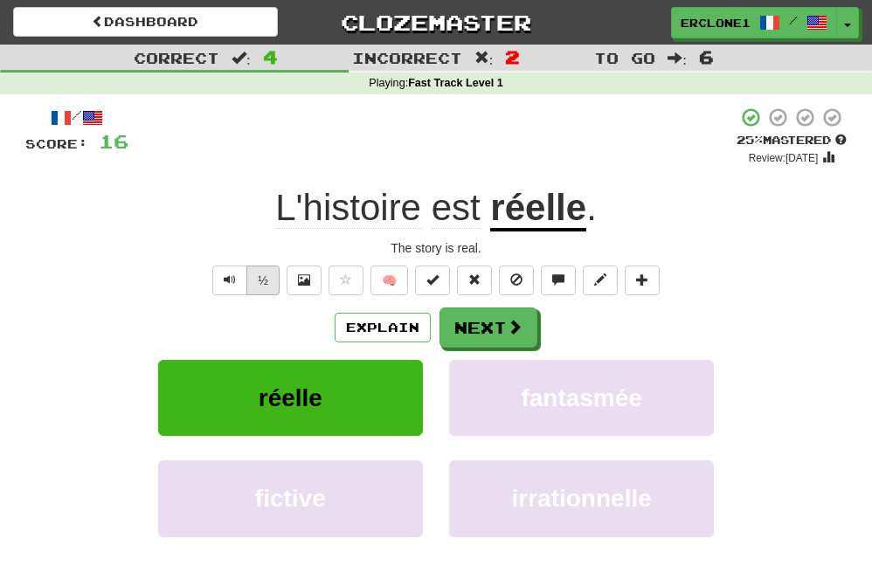
click at [259, 278] on button "½" at bounding box center [262, 281] width 33 height 30
click at [389, 323] on button "Explain" at bounding box center [383, 328] width 96 height 30
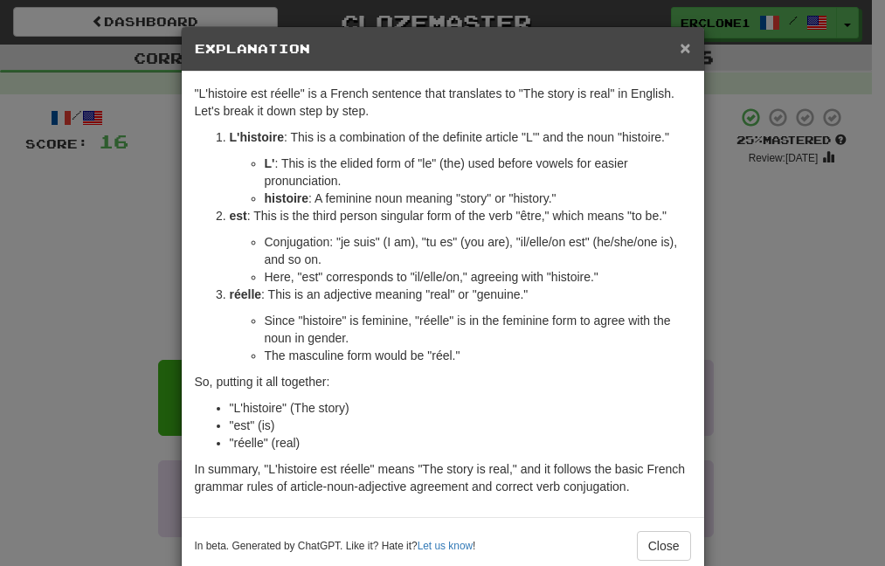
click at [680, 50] on span "×" at bounding box center [685, 48] width 10 height 20
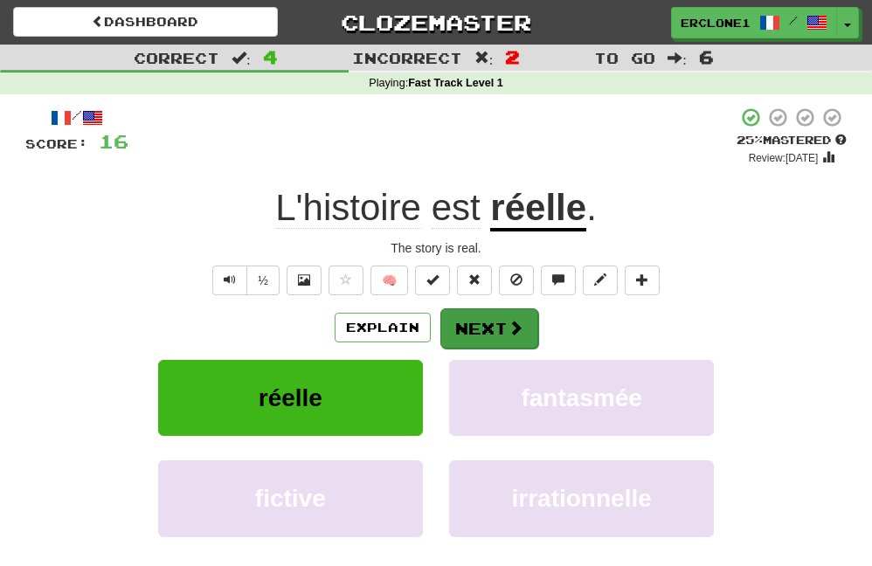
click at [468, 327] on button "Next" at bounding box center [489, 328] width 98 height 40
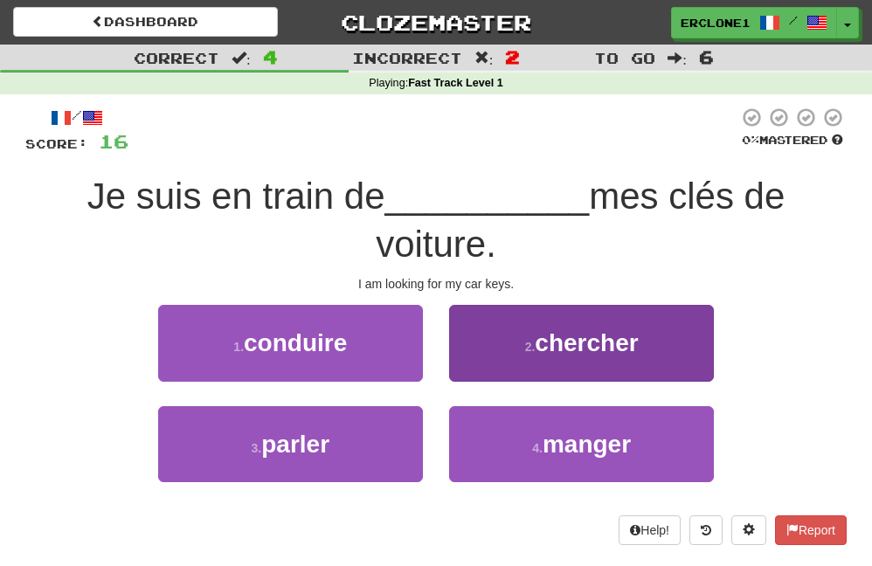
click at [574, 349] on span "chercher" at bounding box center [586, 342] width 103 height 27
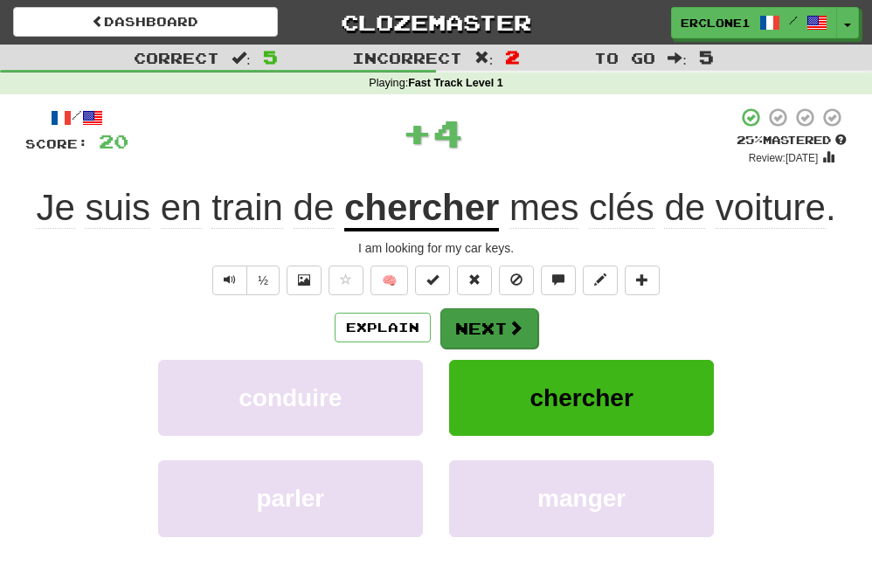
click at [505, 328] on button "Next" at bounding box center [489, 328] width 98 height 40
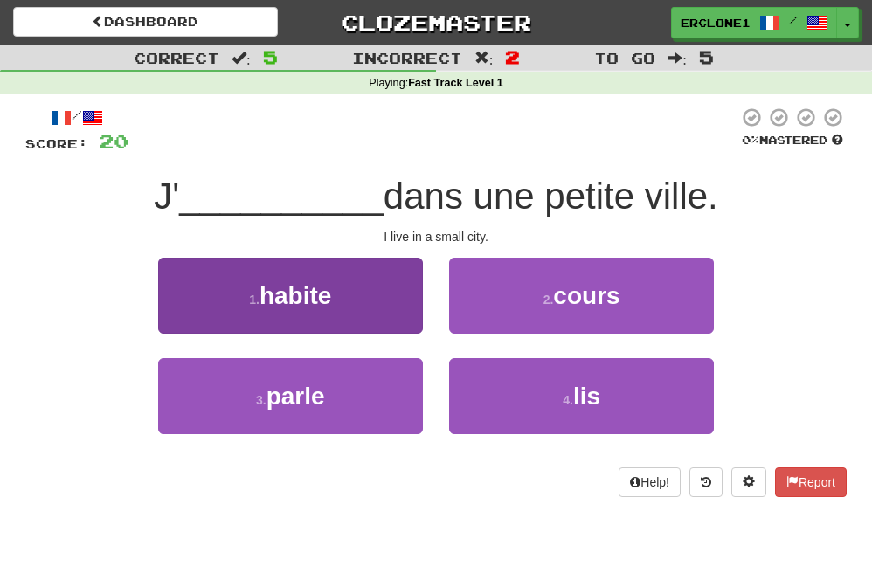
click at [339, 307] on button "1 . habite" at bounding box center [290, 296] width 265 height 76
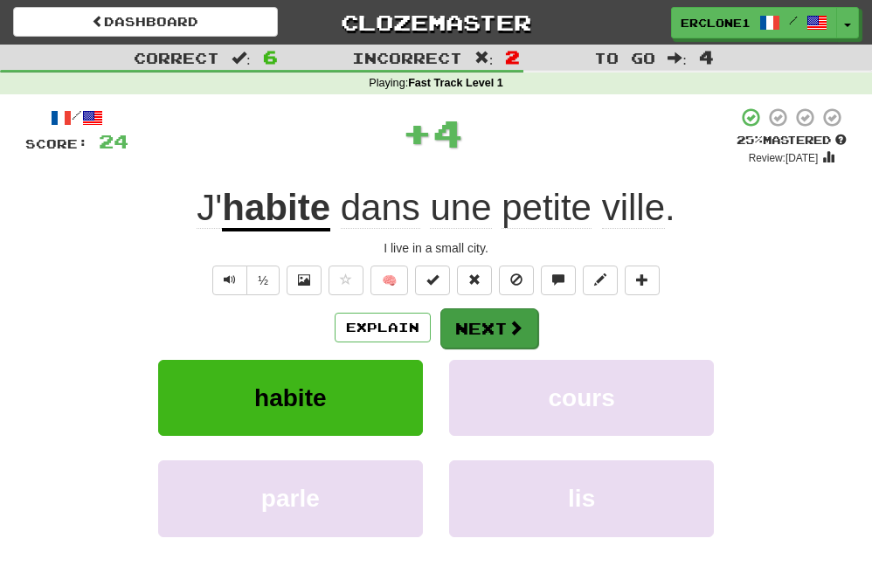
click at [504, 329] on button "Next" at bounding box center [489, 328] width 98 height 40
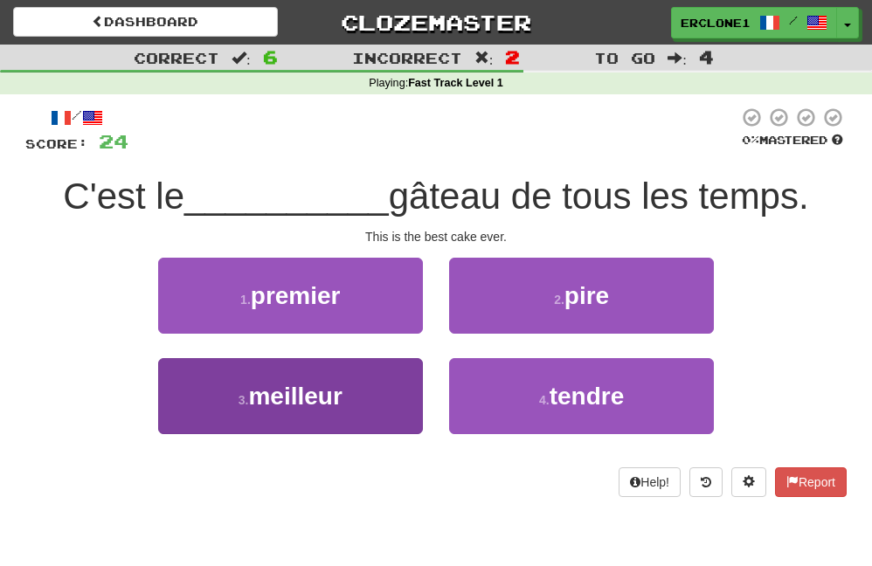
click at [399, 399] on button "3 . meilleur" at bounding box center [290, 396] width 265 height 76
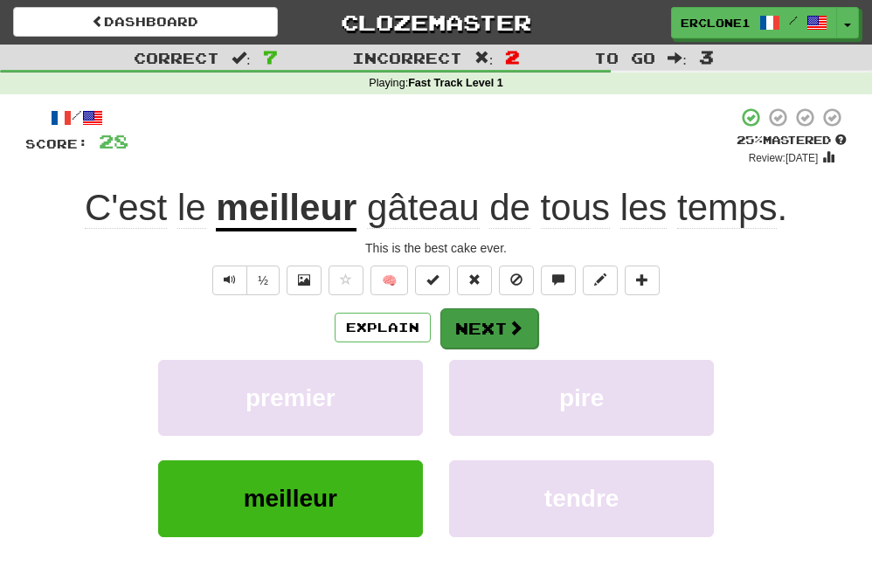
click at [509, 322] on span at bounding box center [516, 328] width 16 height 16
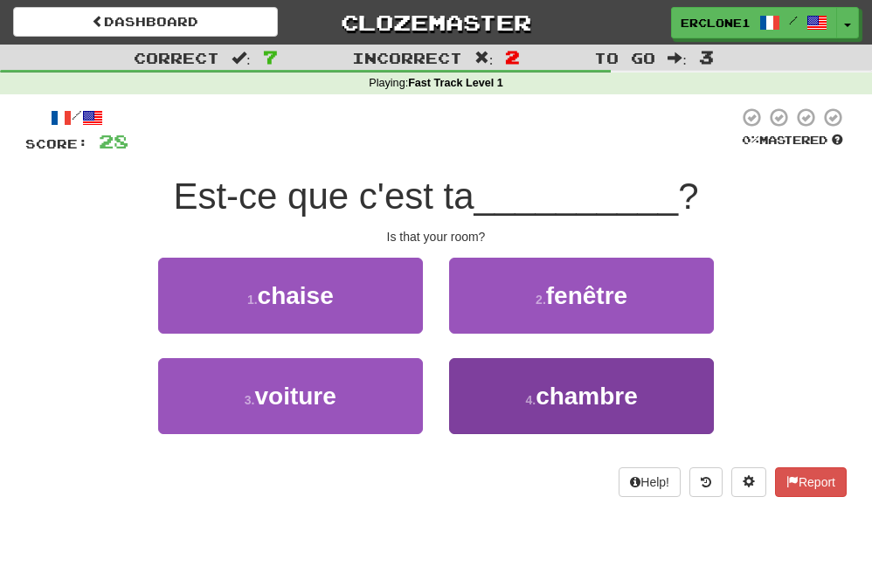
click at [558, 383] on span "chambre" at bounding box center [587, 396] width 102 height 27
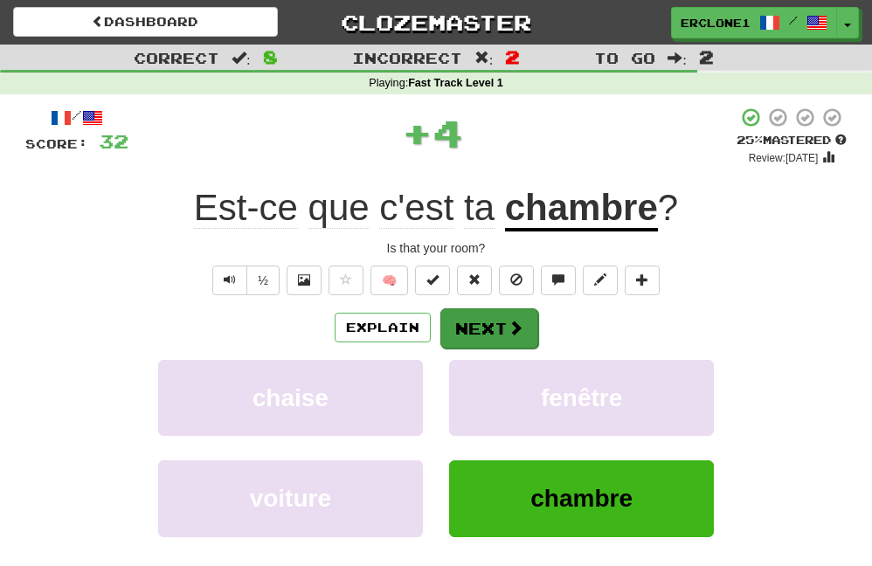
click at [492, 330] on button "Next" at bounding box center [489, 328] width 98 height 40
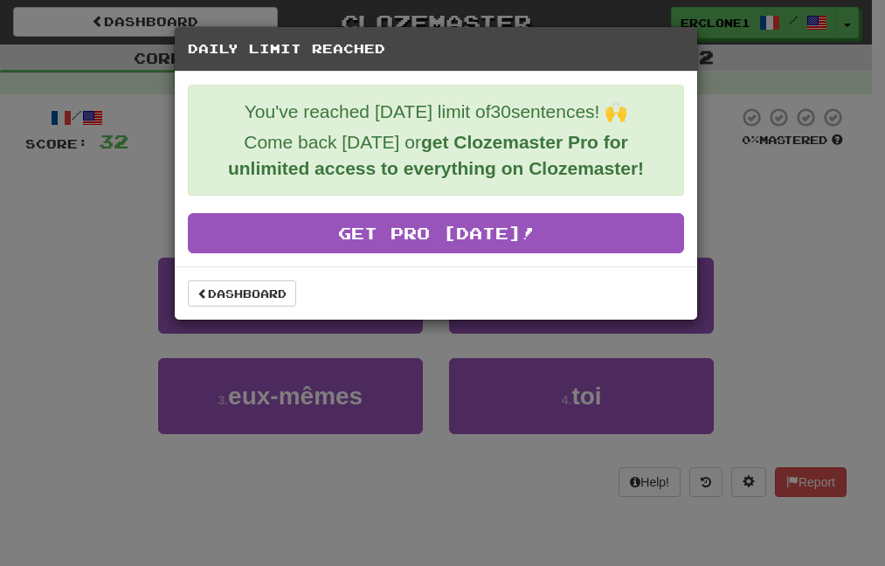
click at [805, 183] on div "Daily Limit Reached You've reached today's limit of 30 sentences! 🙌 Come back t…" at bounding box center [442, 283] width 885 height 566
click at [256, 295] on link "Dashboard" at bounding box center [242, 293] width 108 height 26
